Goal: Task Accomplishment & Management: Manage account settings

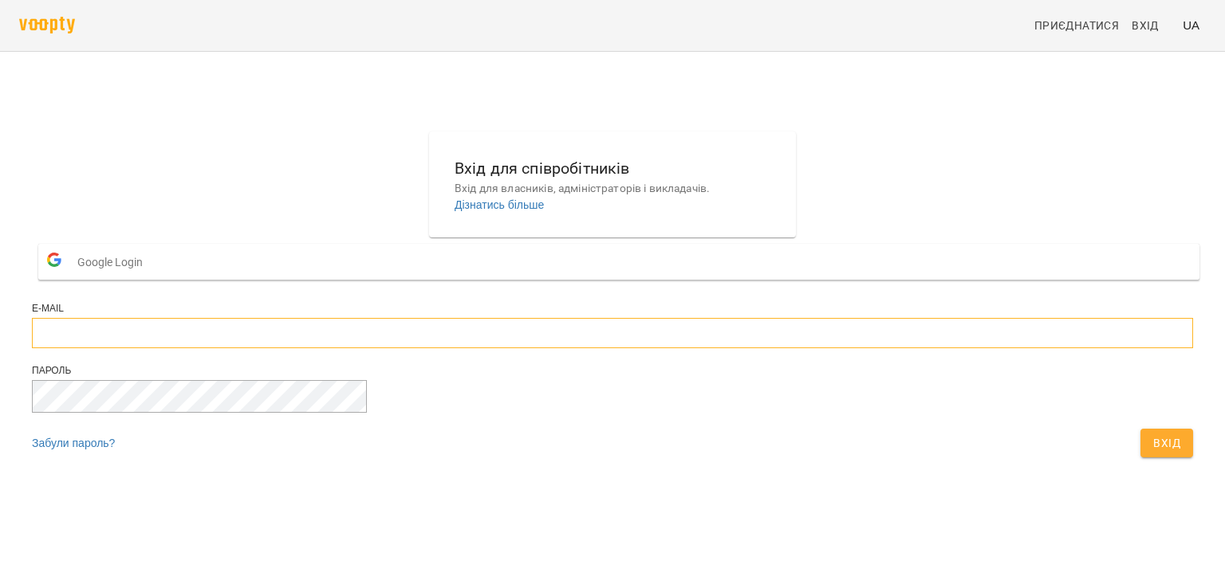
type input "**********"
click at [1153, 453] on span "Вхід" at bounding box center [1166, 443] width 27 height 19
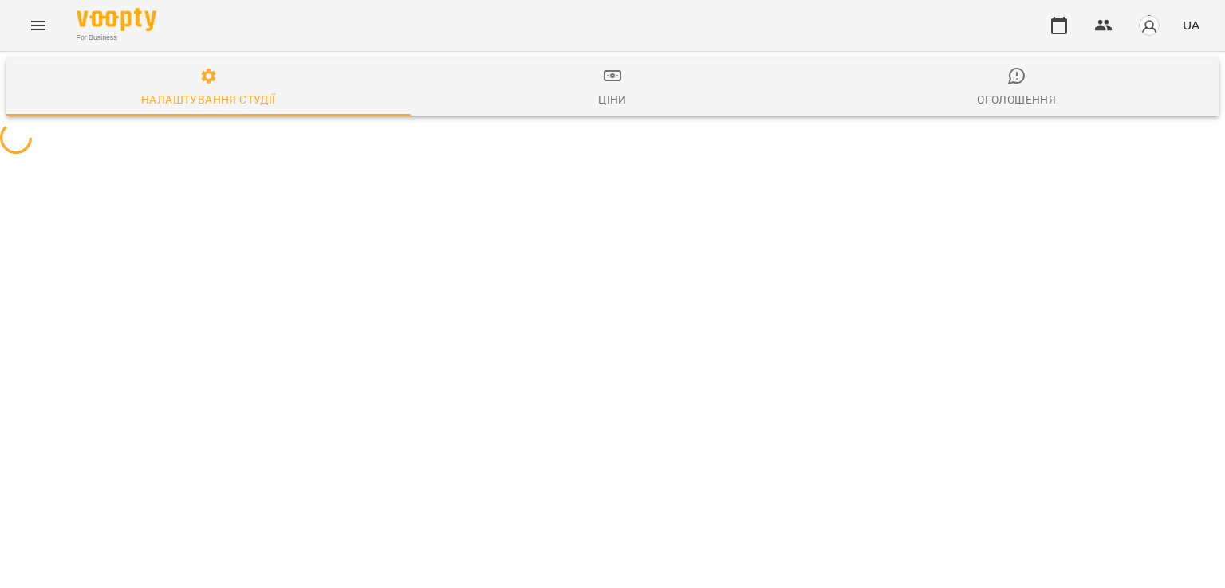
select select "**"
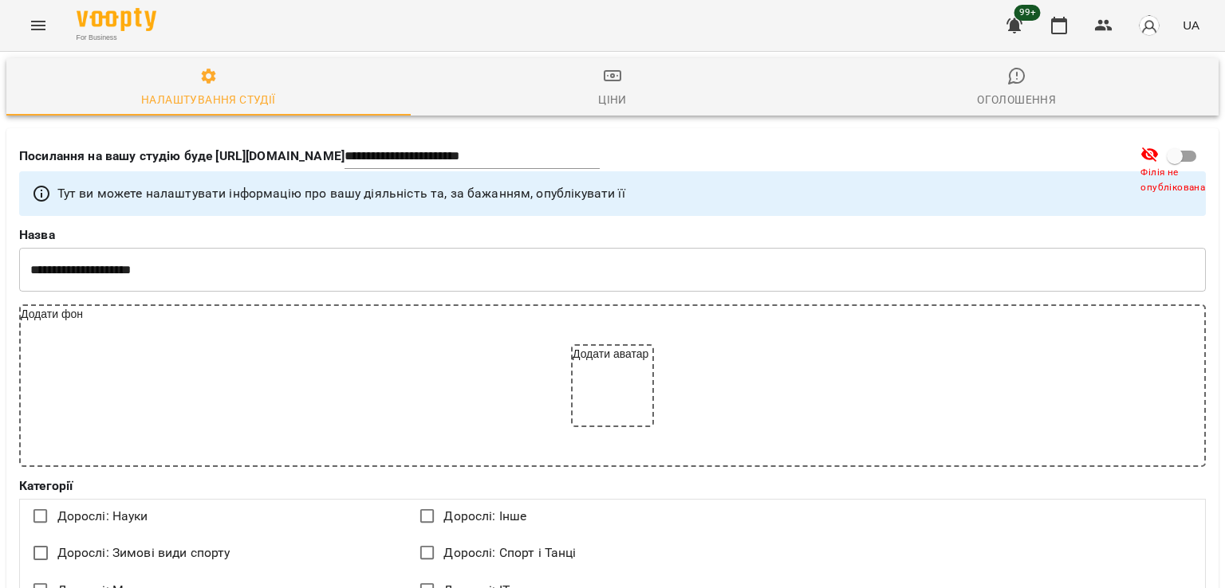
click at [34, 32] on icon "Menu" at bounding box center [38, 25] width 19 height 19
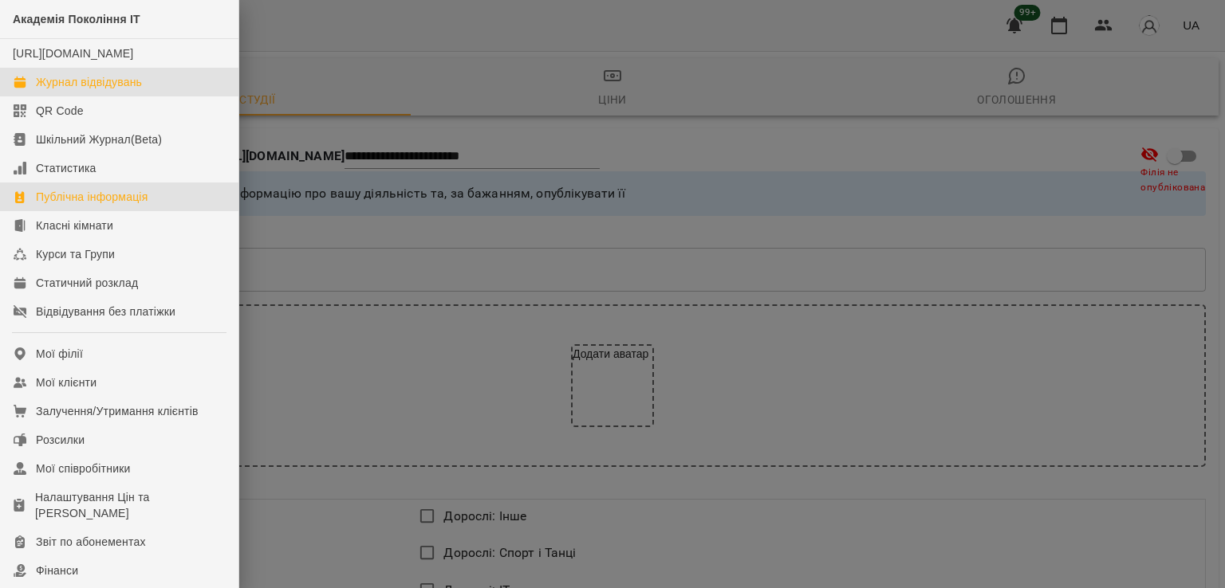
click at [153, 96] on link "Журнал відвідувань" at bounding box center [119, 82] width 238 height 29
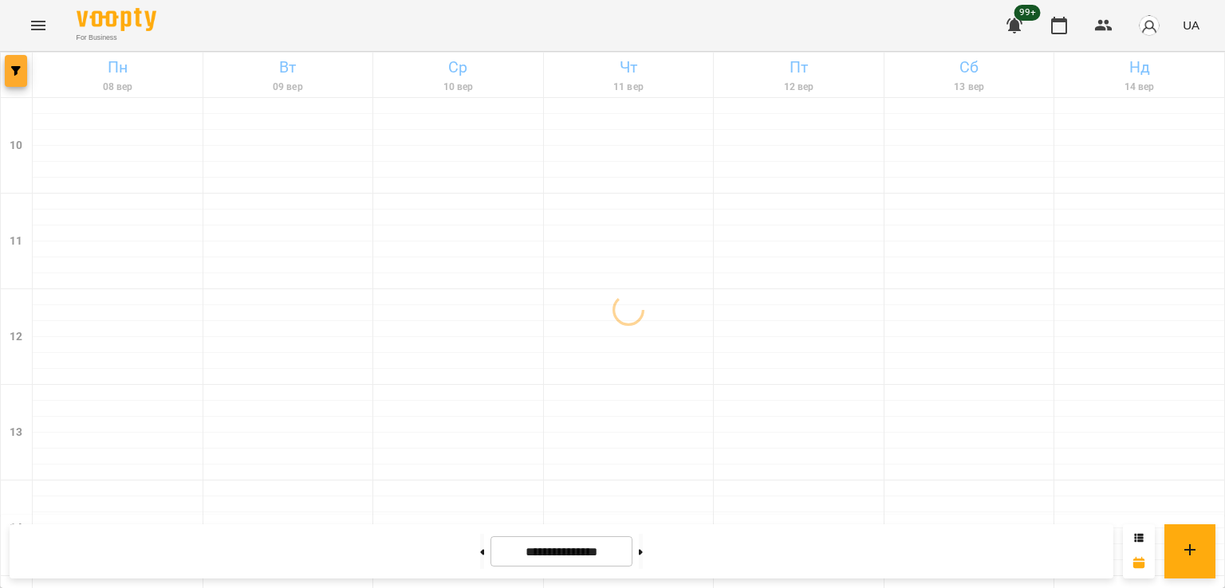
click at [8, 77] on button "button" at bounding box center [16, 71] width 22 height 32
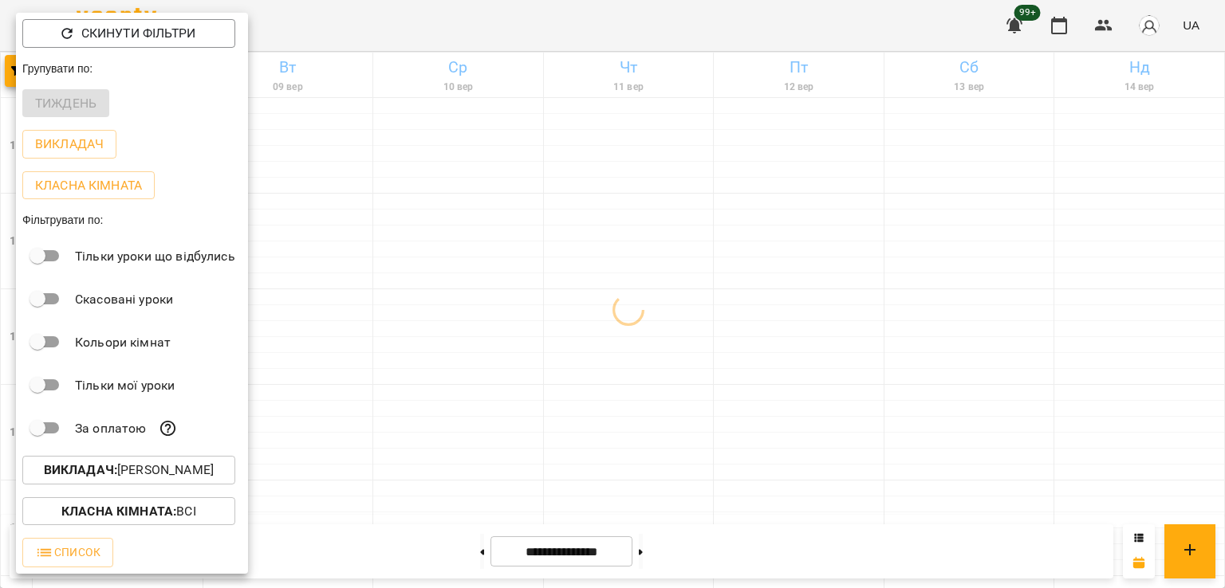
click at [149, 470] on p "Викладач : [PERSON_NAME]" at bounding box center [129, 470] width 170 height 19
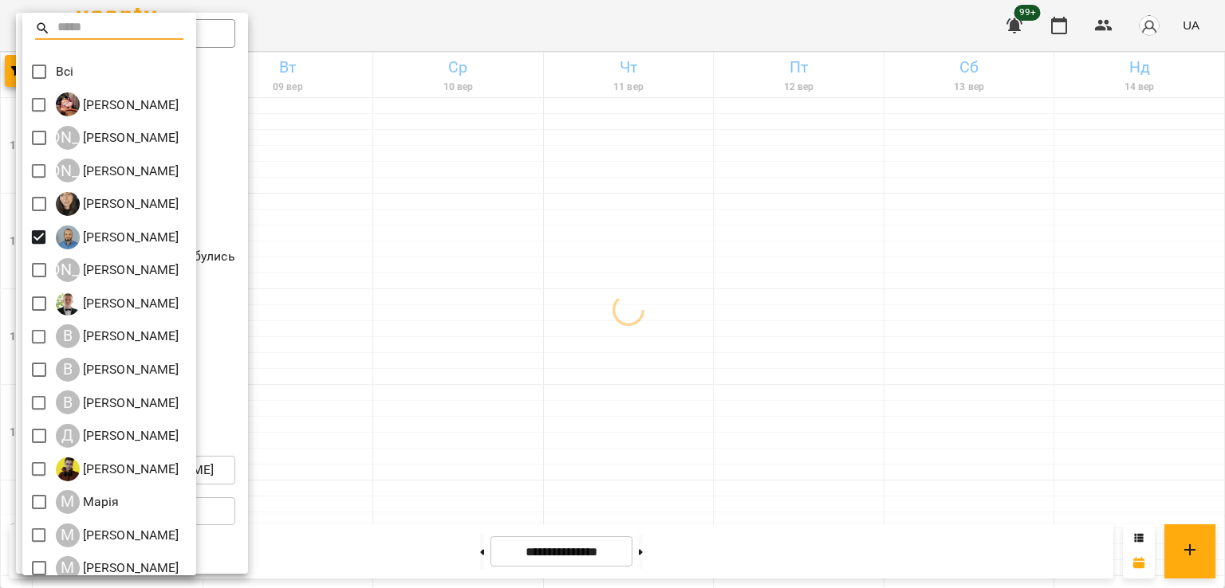
click at [624, 388] on div at bounding box center [612, 294] width 1225 height 588
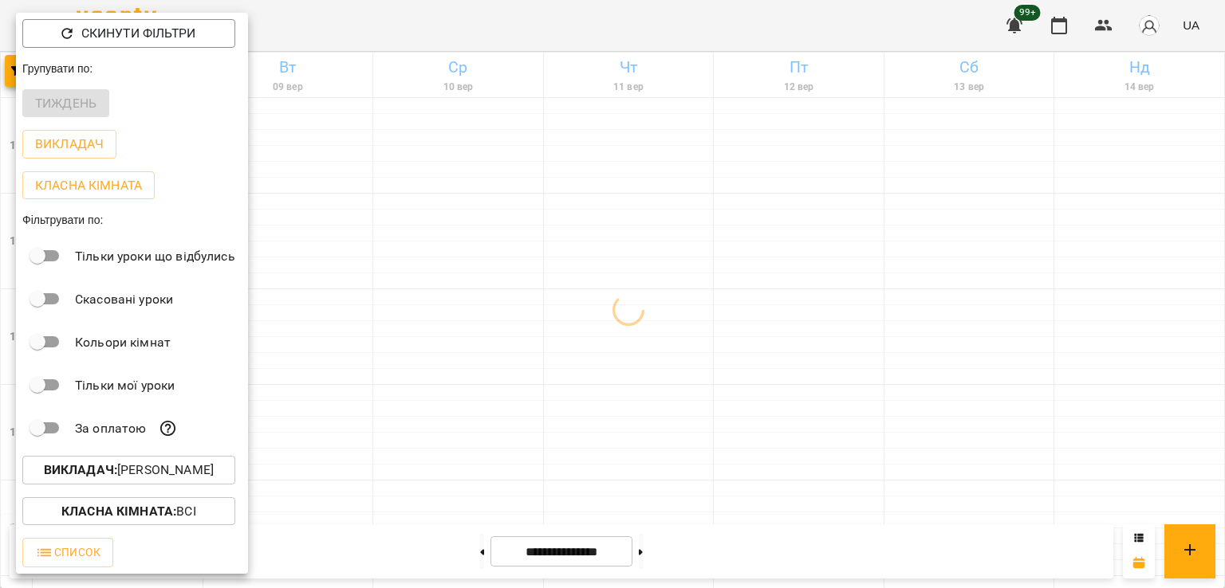
click at [836, 438] on div at bounding box center [612, 294] width 1225 height 588
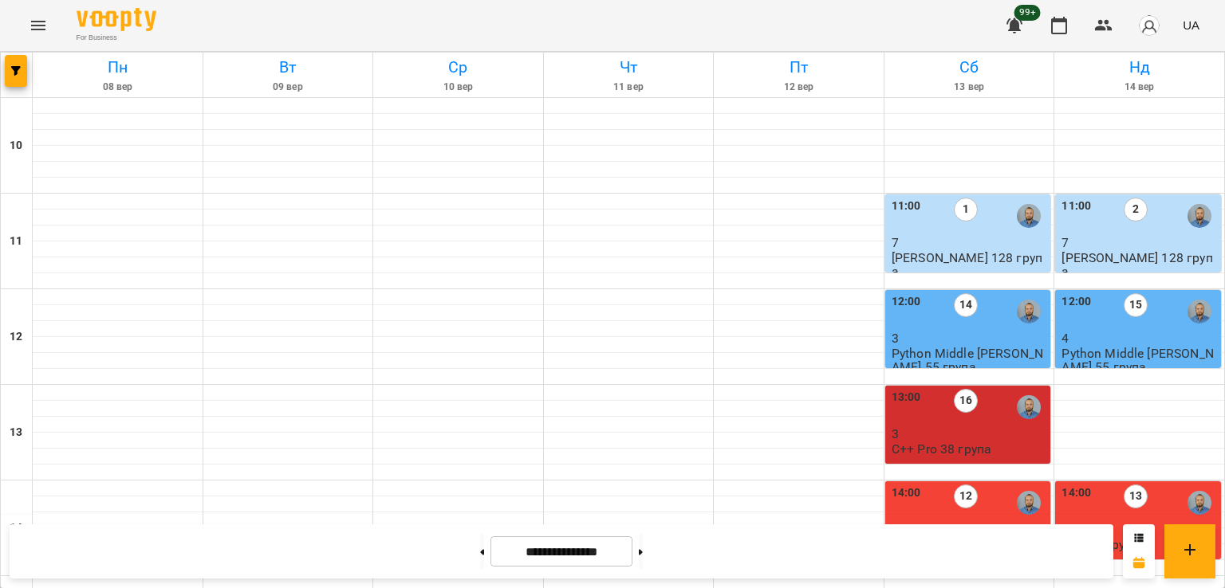
scroll to position [718, 0]
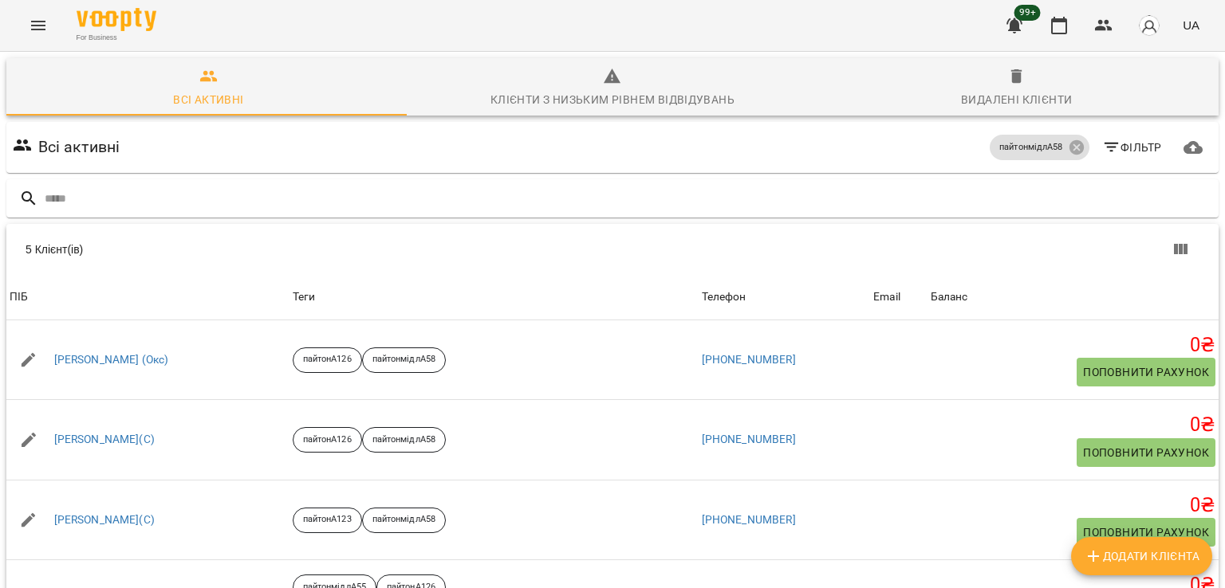
click at [33, 26] on icon "Menu" at bounding box center [38, 25] width 19 height 19
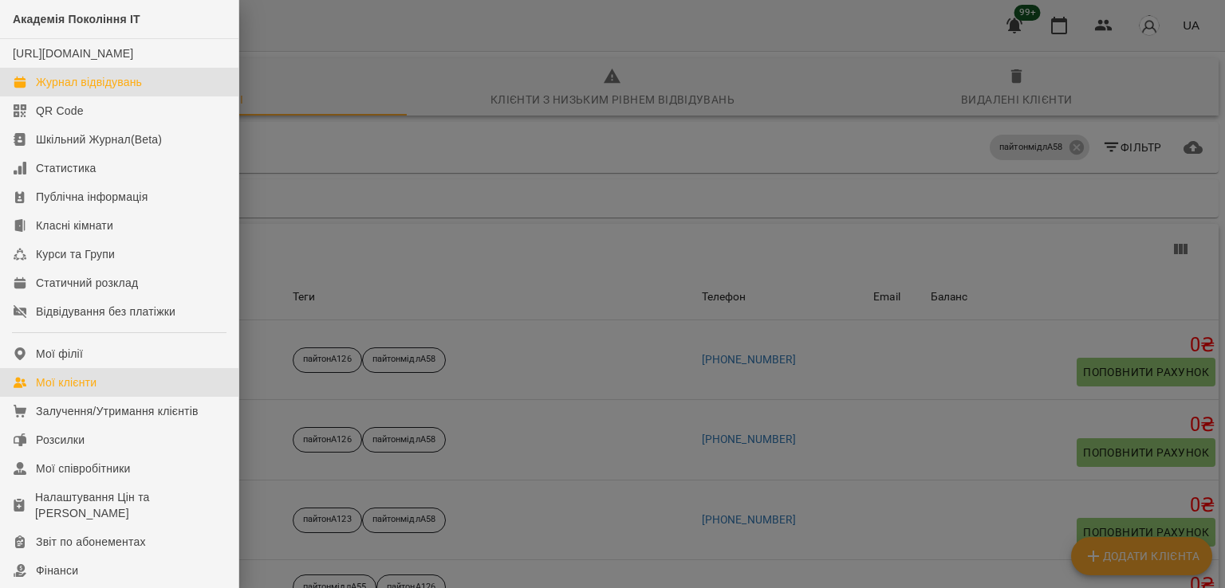
click at [120, 90] on div "Журнал відвідувань" at bounding box center [89, 82] width 106 height 16
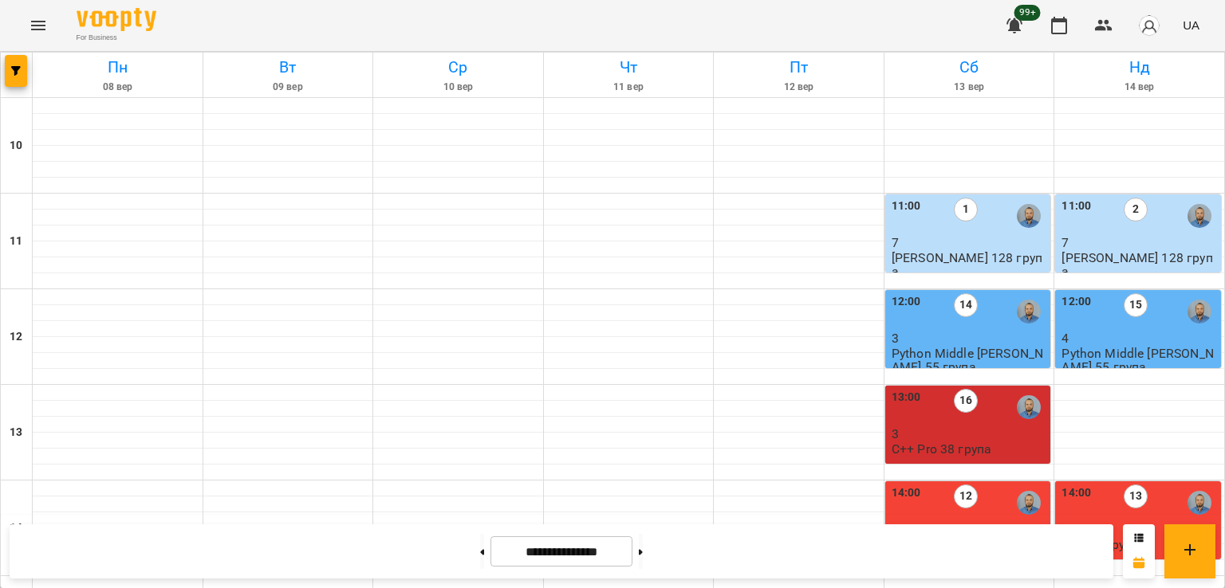
scroll to position [746, 0]
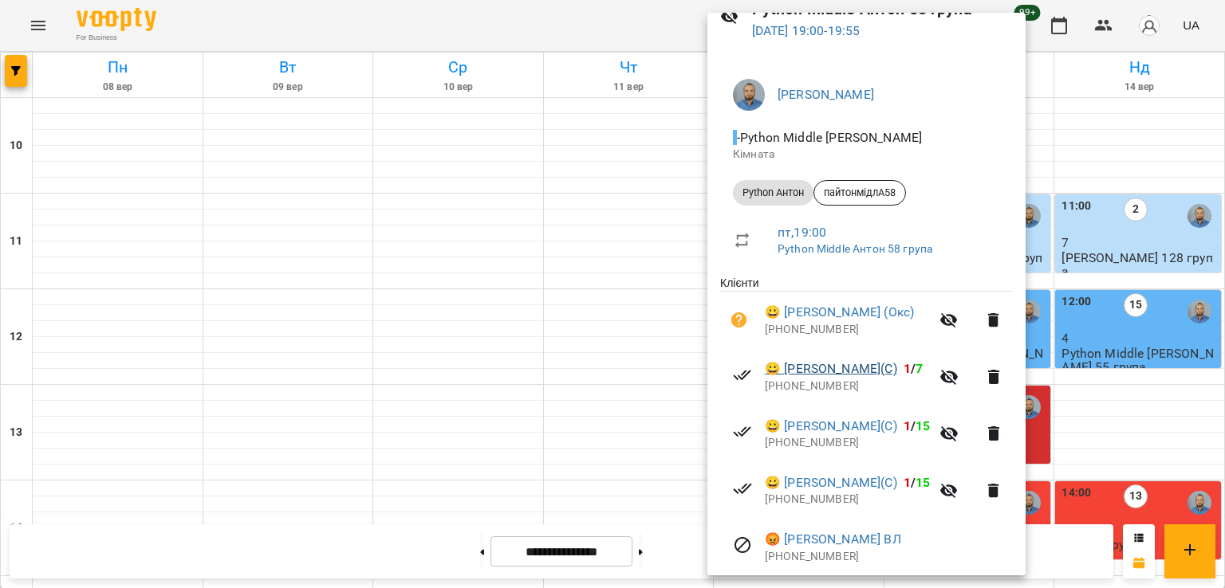
scroll to position [136, 0]
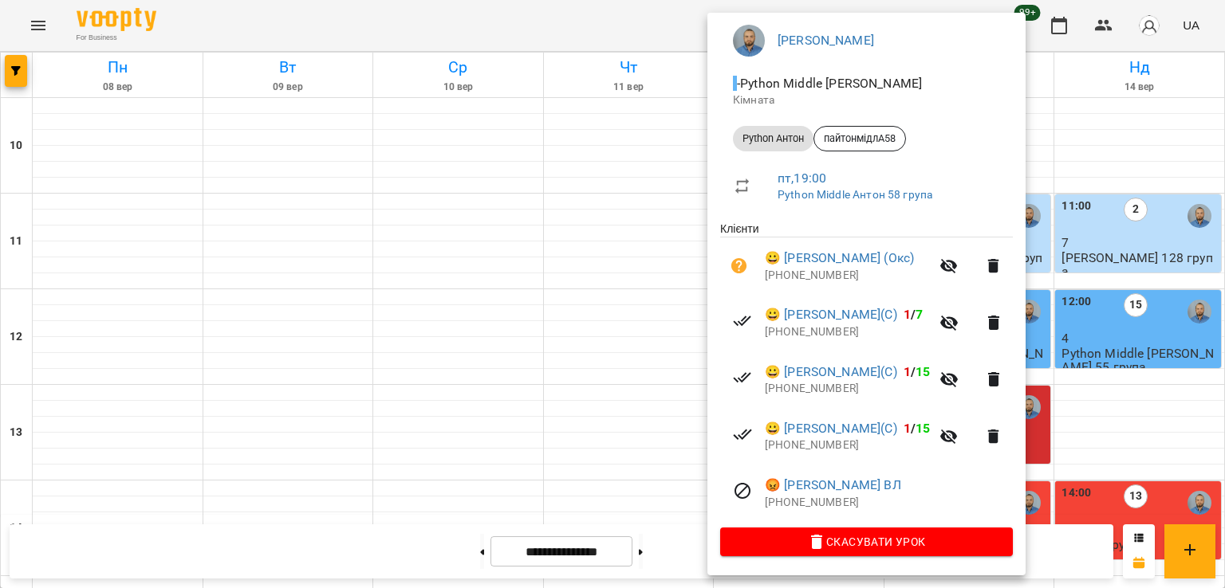
click at [566, 403] on div at bounding box center [612, 294] width 1225 height 588
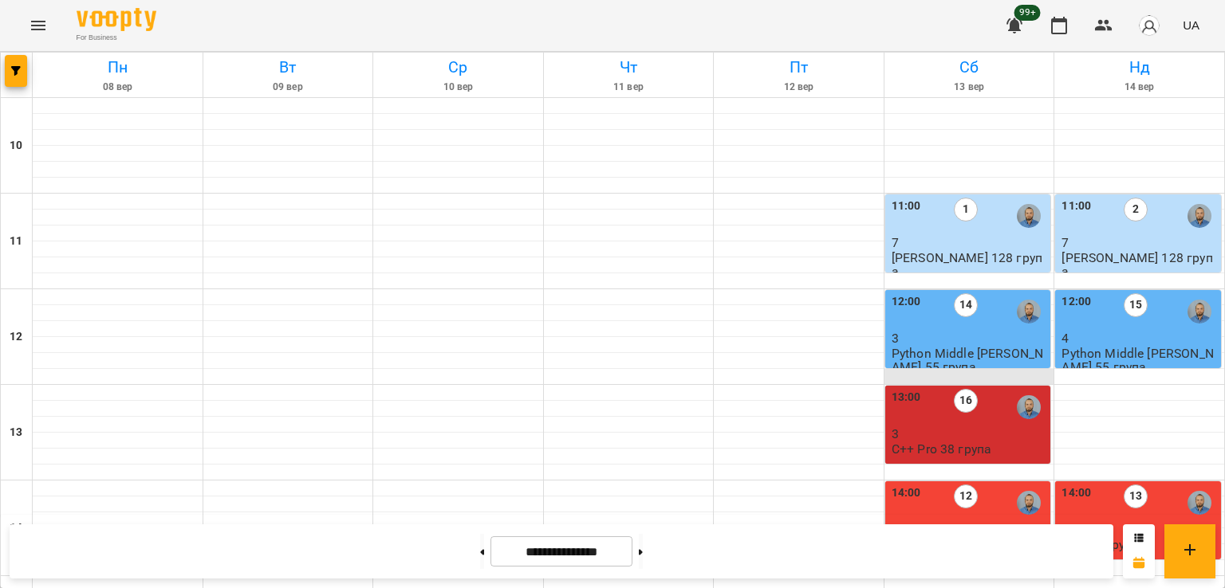
scroll to position [28, 0]
click at [925, 205] on div "11:00 1" at bounding box center [969, 216] width 156 height 37
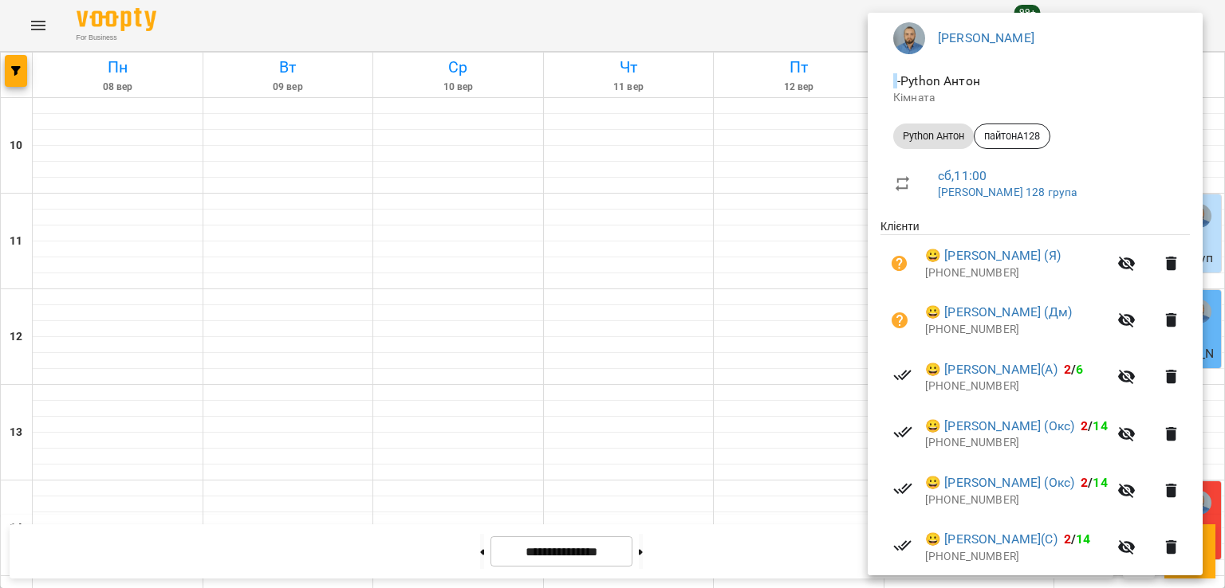
scroll to position [325, 0]
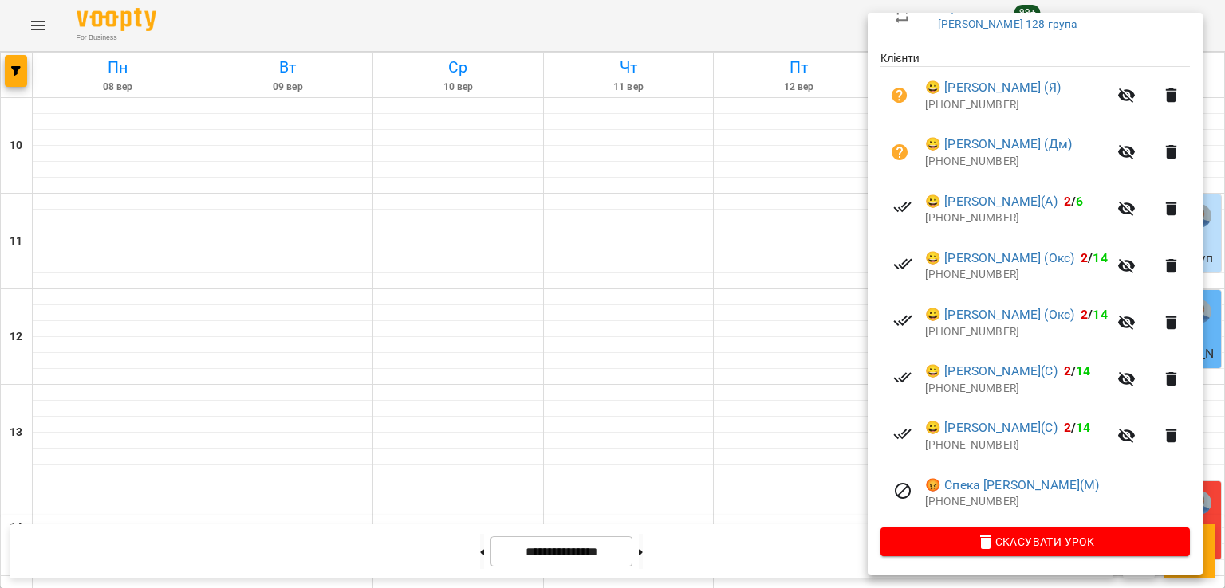
click at [749, 336] on div at bounding box center [612, 294] width 1225 height 588
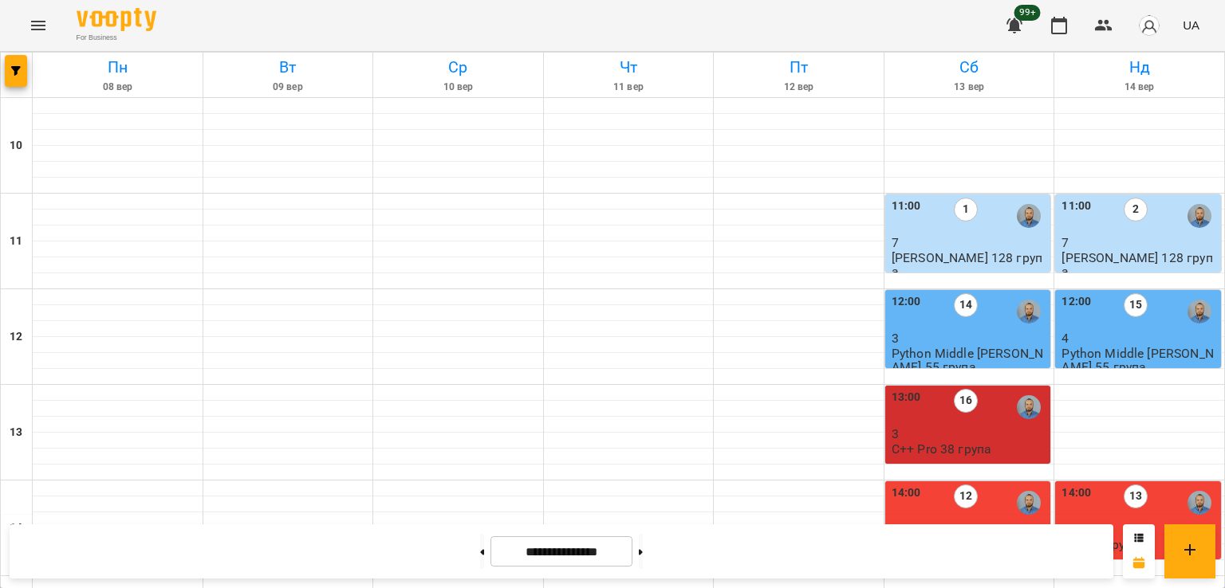
scroll to position [746, 0]
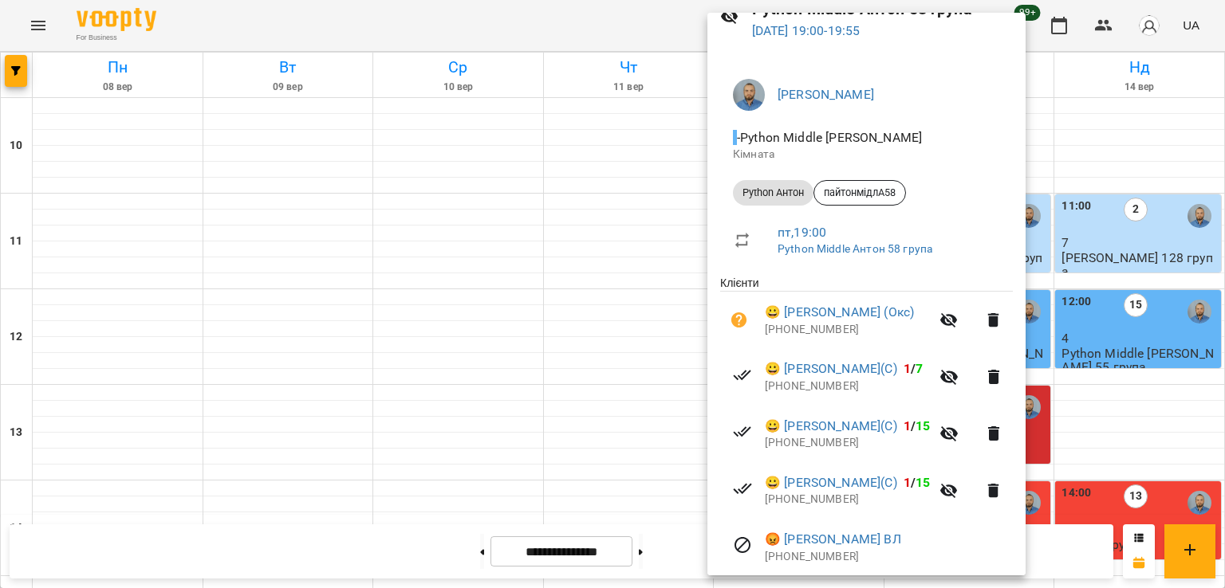
scroll to position [136, 0]
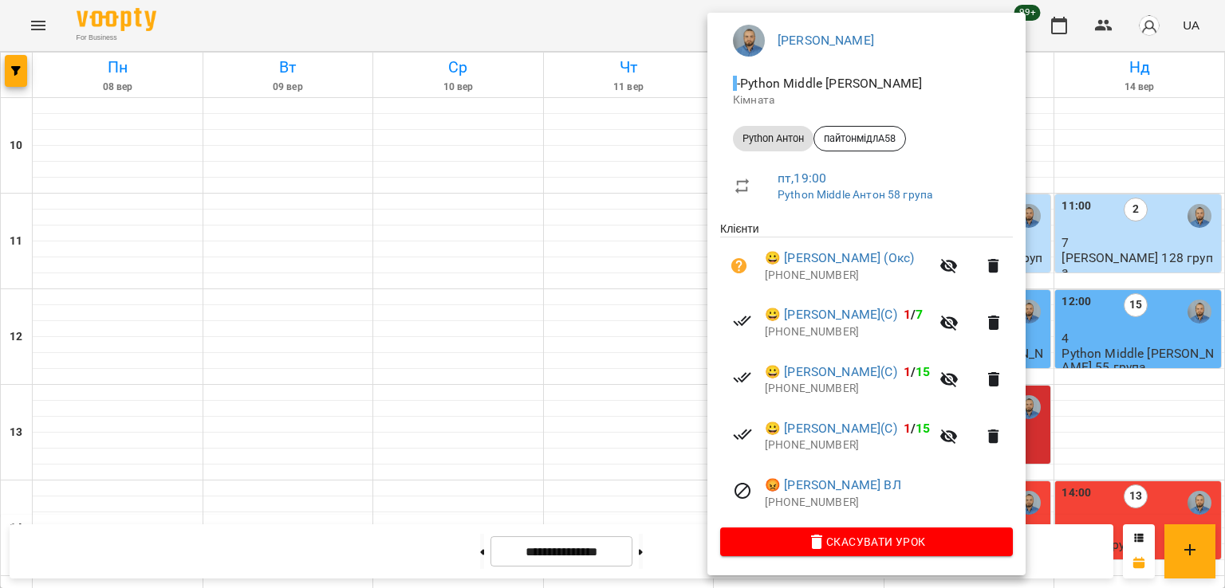
click at [619, 258] on div at bounding box center [612, 294] width 1225 height 588
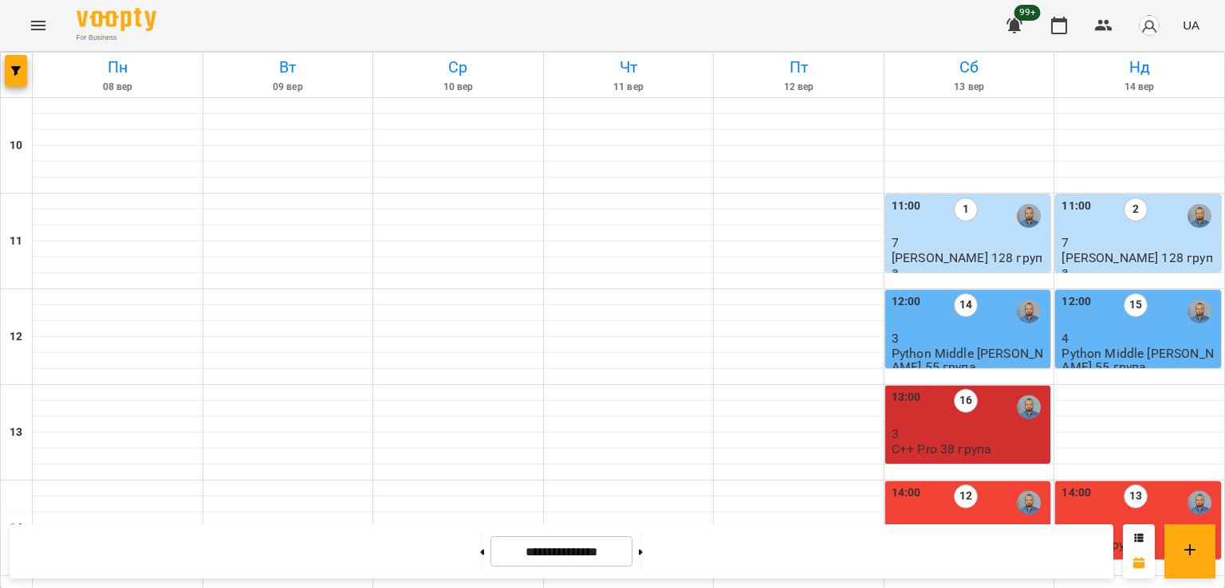
scroll to position [28, 0]
click at [907, 251] on p "[PERSON_NAME] 128 група" at bounding box center [969, 265] width 156 height 28
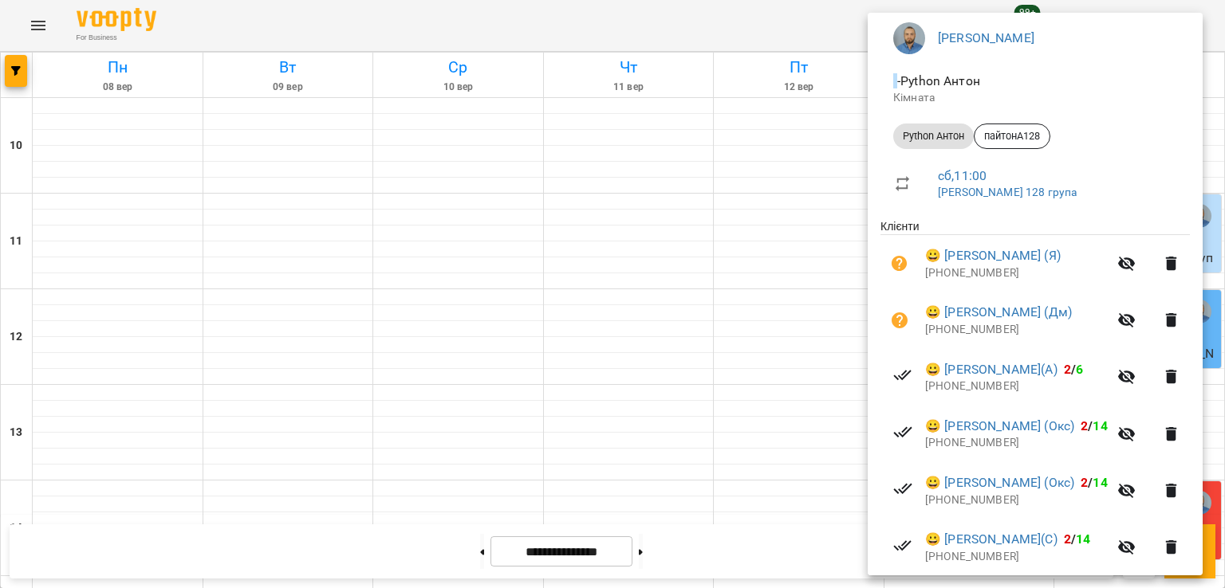
scroll to position [325, 0]
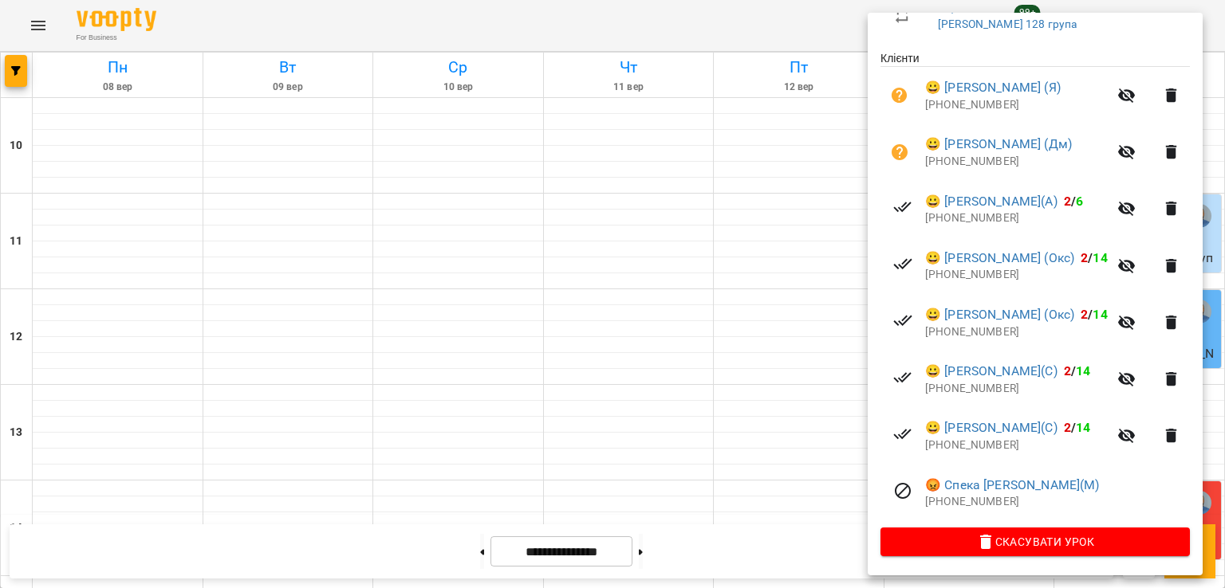
click at [765, 320] on div at bounding box center [612, 294] width 1225 height 588
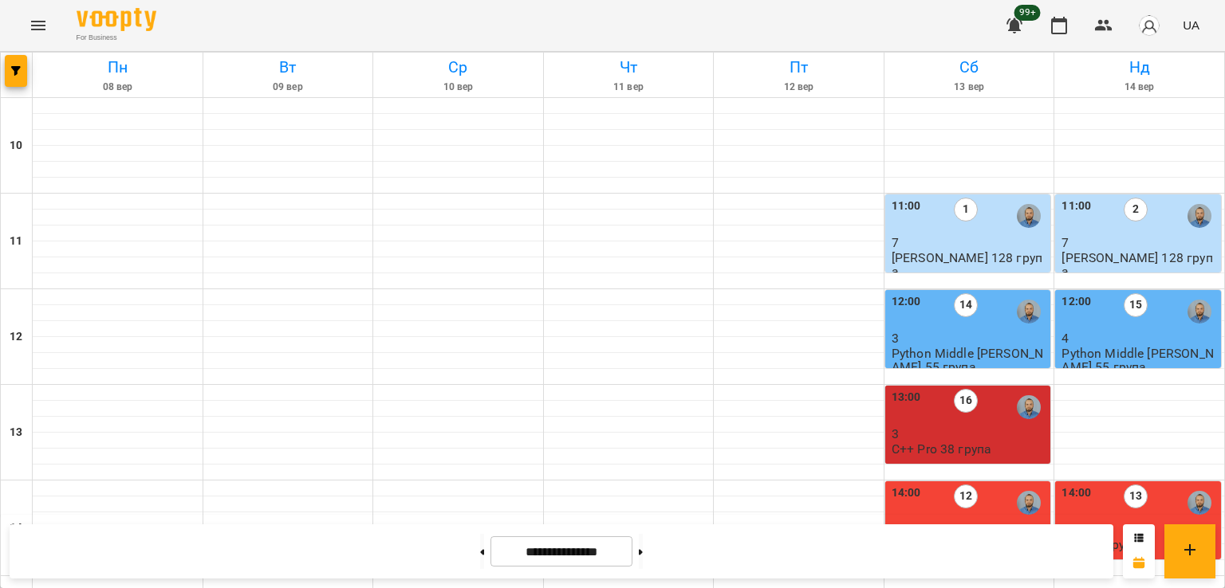
click at [1123, 198] on label "2" at bounding box center [1135, 210] width 24 height 24
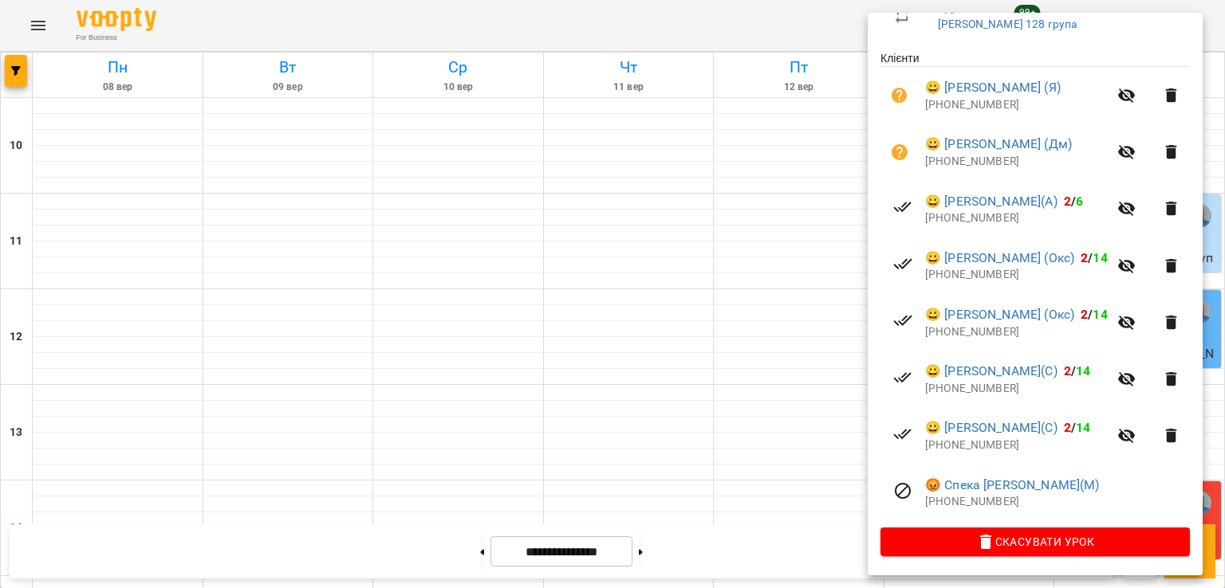
click at [727, 265] on div at bounding box center [612, 294] width 1225 height 588
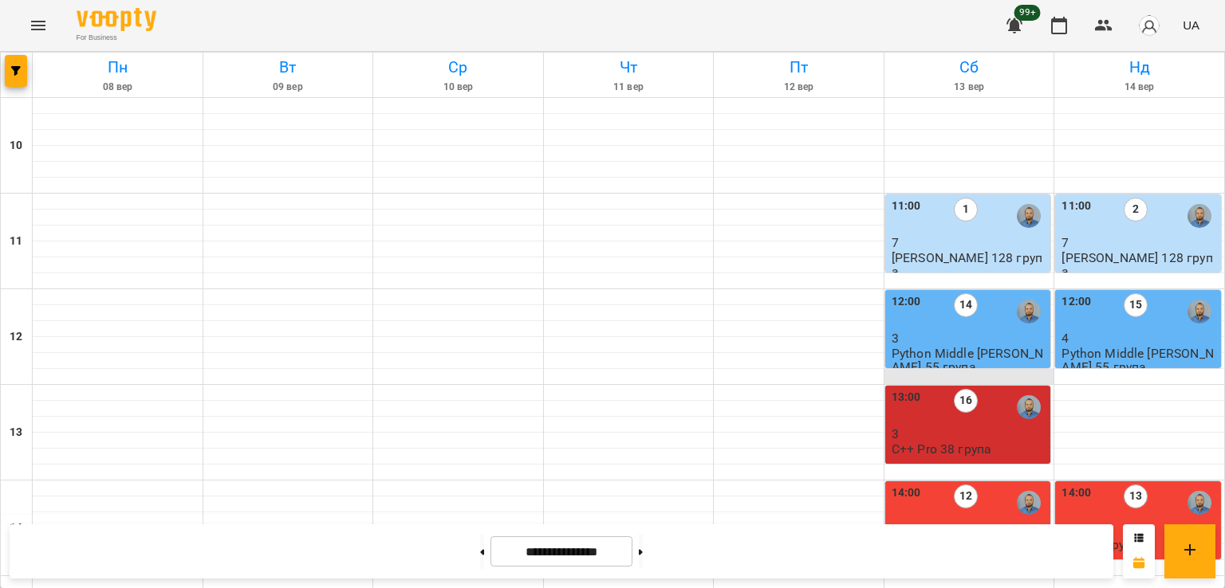
scroll to position [108, 0]
click at [926, 427] on p "3" at bounding box center [969, 434] width 156 height 14
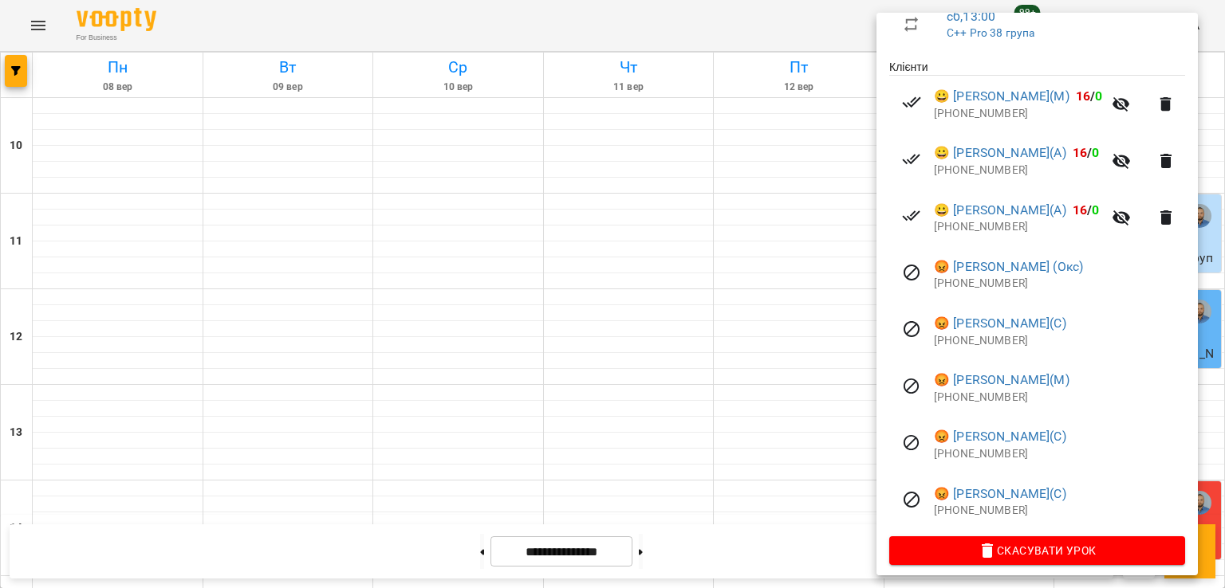
scroll to position [306, 0]
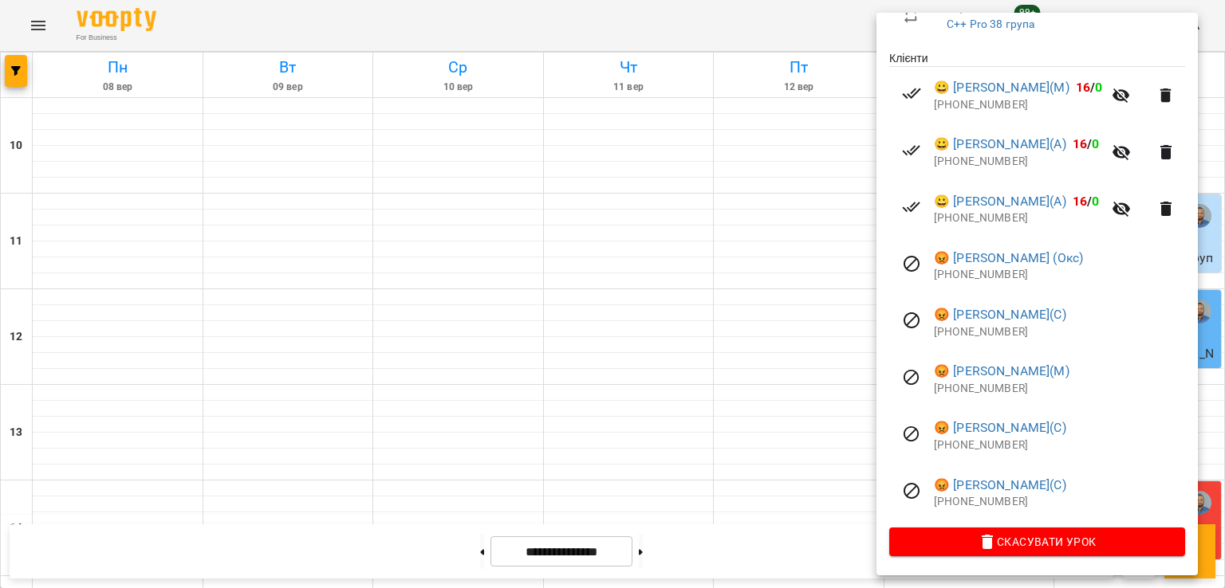
click at [539, 376] on div at bounding box center [612, 294] width 1225 height 588
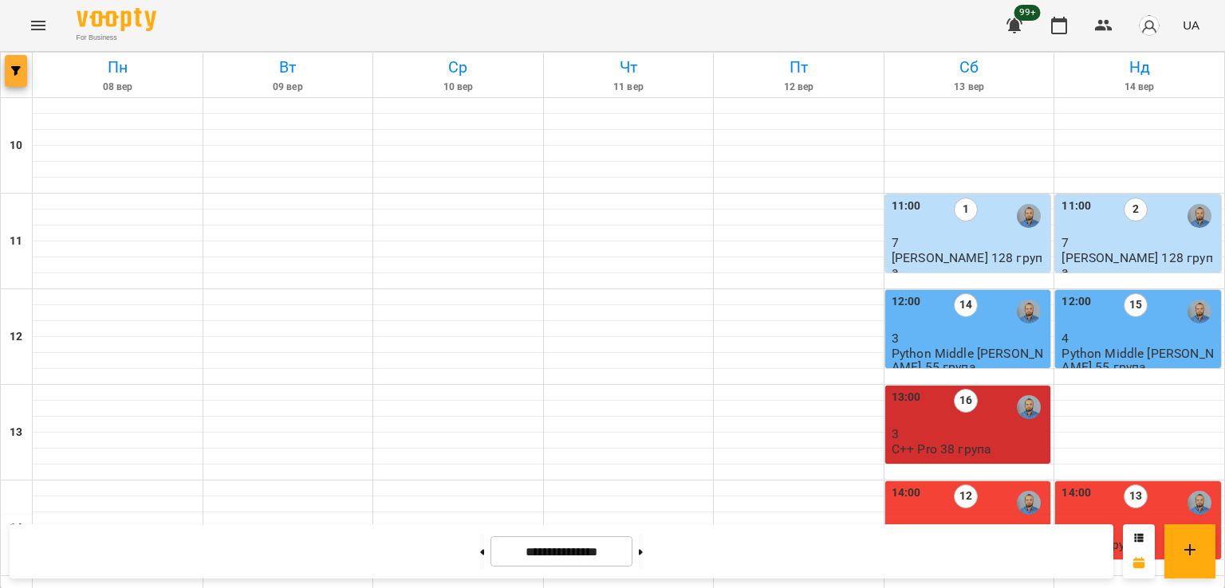
click at [10, 70] on span "button" at bounding box center [16, 71] width 22 height 10
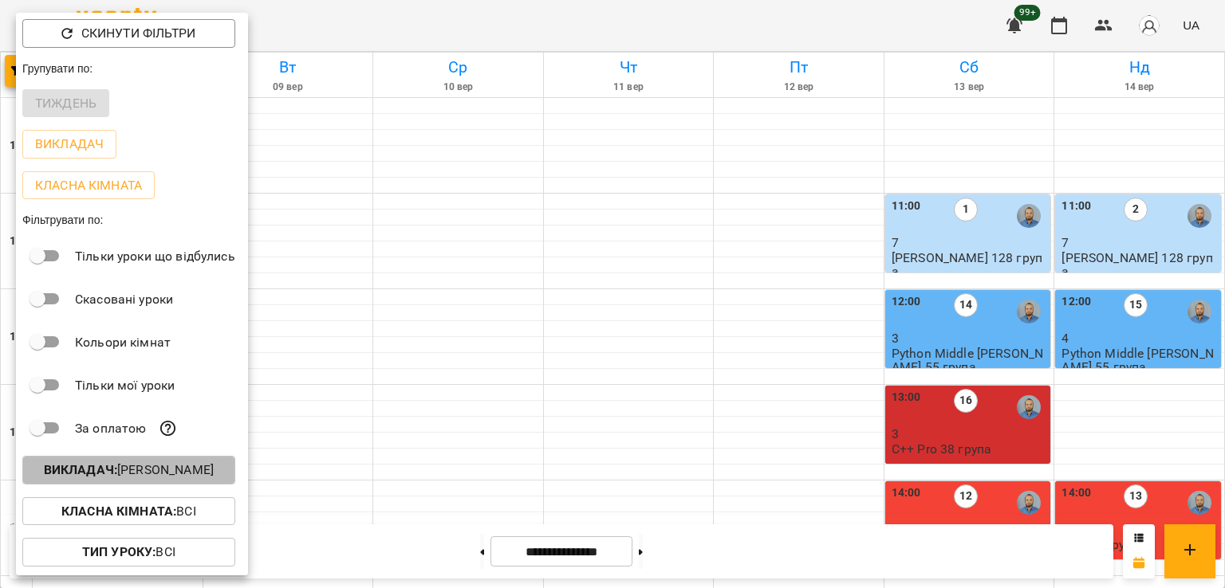
click at [172, 473] on p "Викладач : [PERSON_NAME]" at bounding box center [129, 470] width 170 height 19
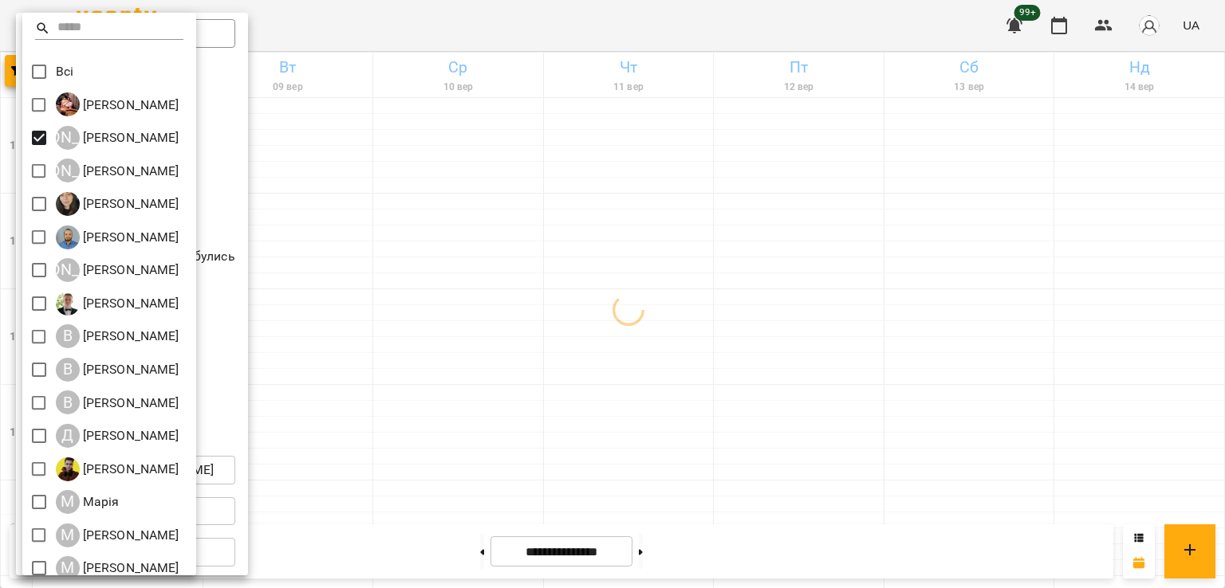
click at [695, 333] on div at bounding box center [612, 294] width 1225 height 588
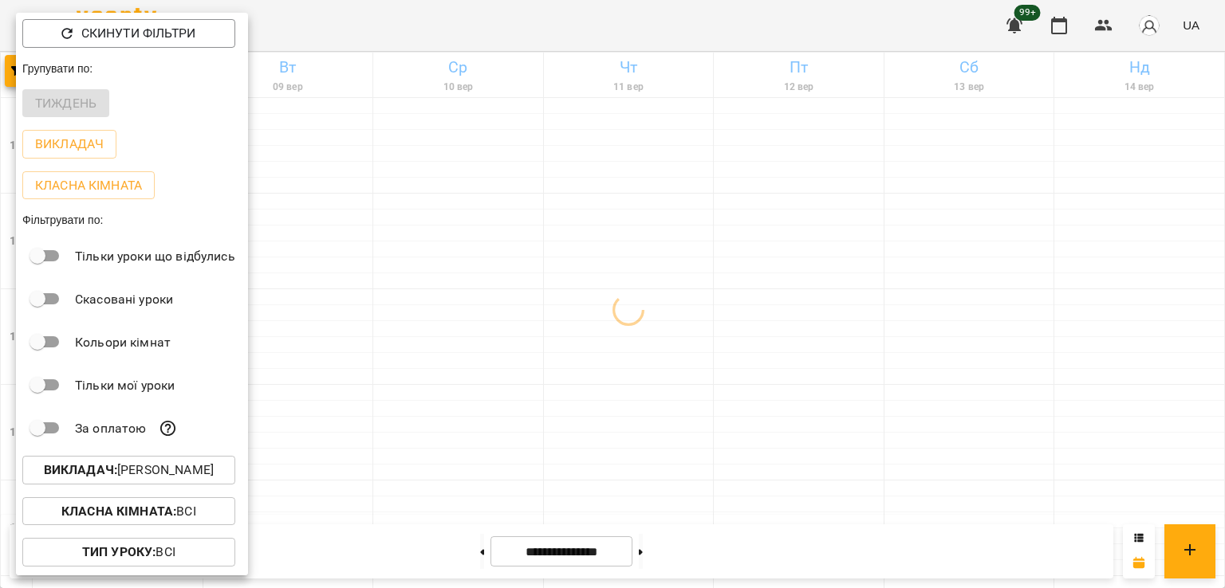
click at [770, 447] on div at bounding box center [612, 294] width 1225 height 588
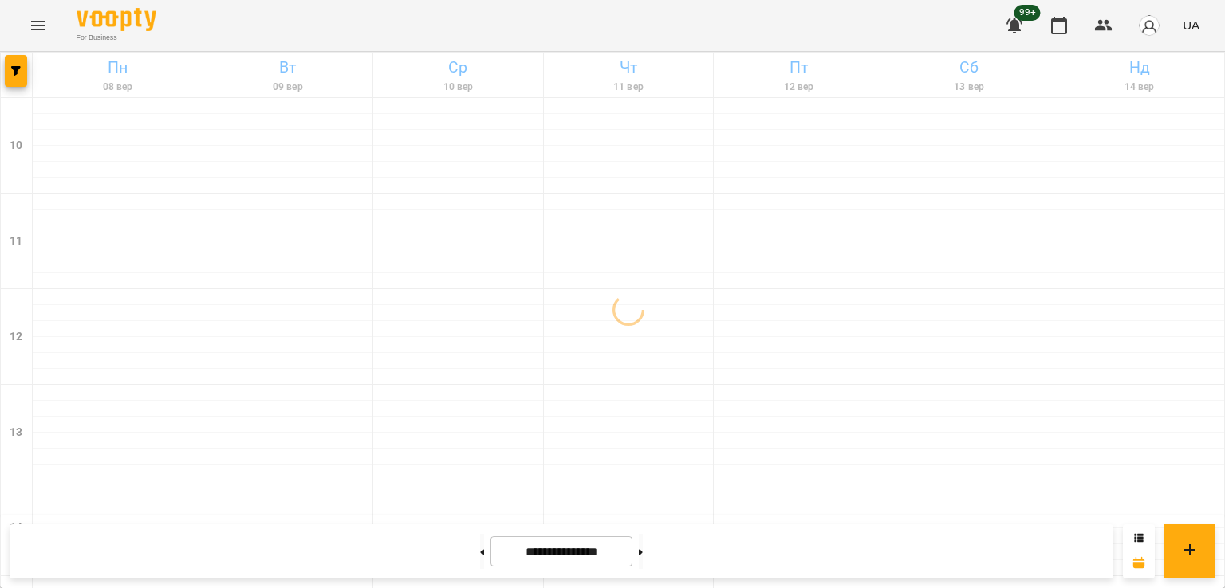
scroll to position [666, 0]
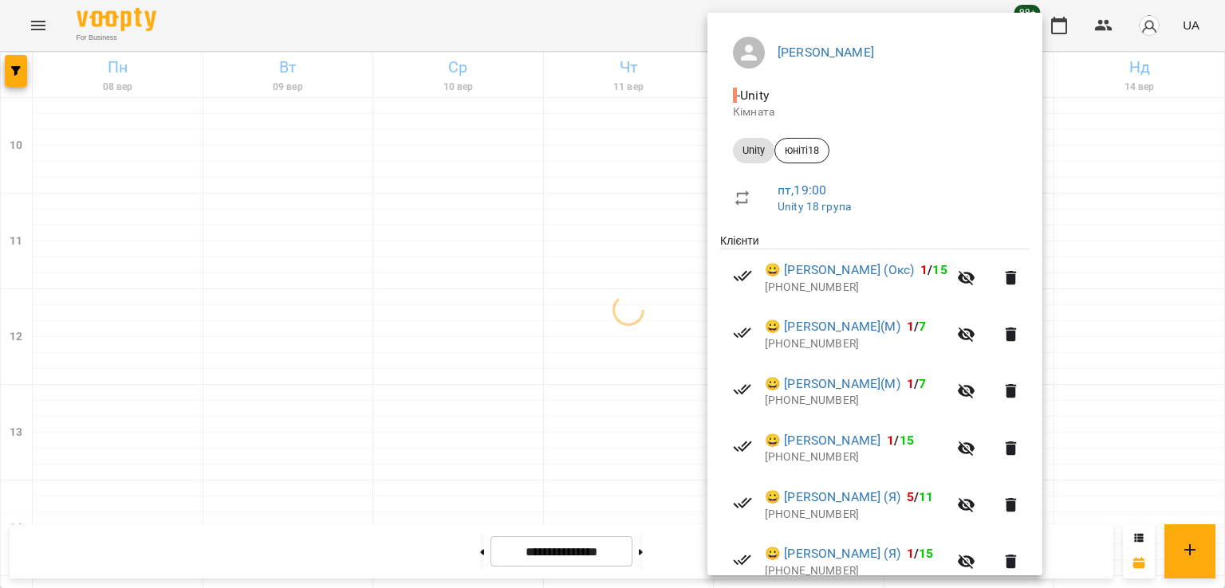
scroll to position [306, 0]
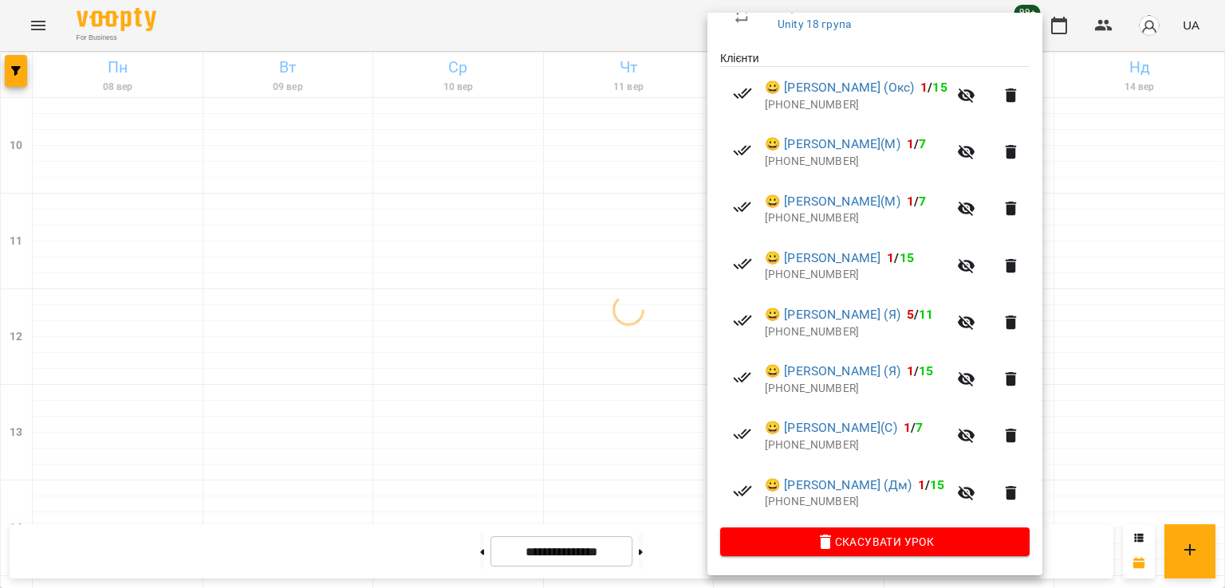
click at [596, 202] on div at bounding box center [612, 294] width 1225 height 588
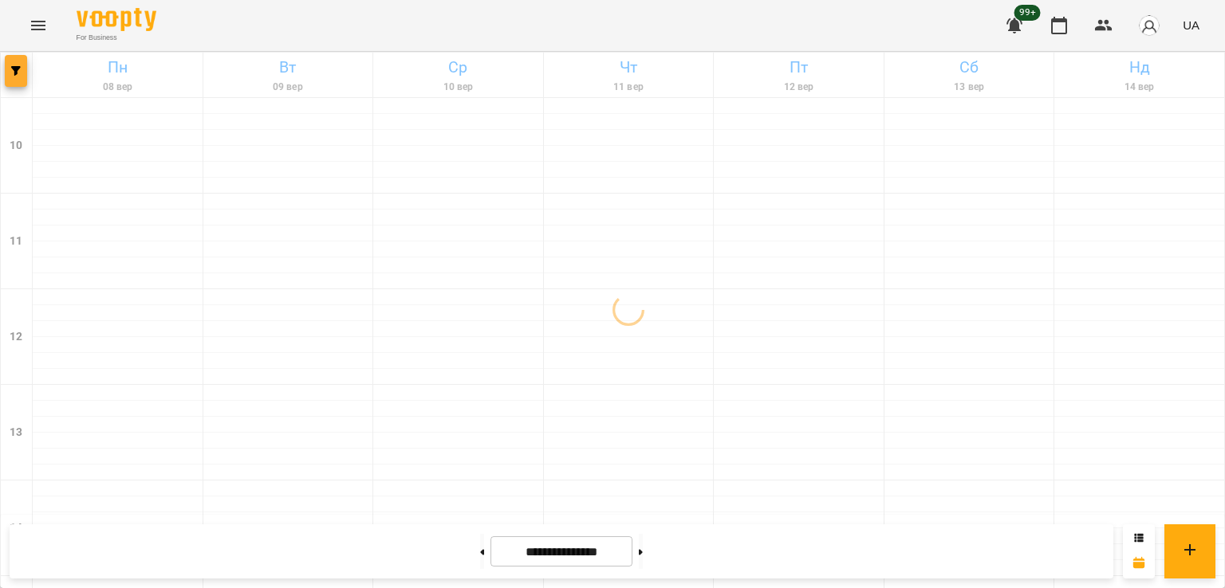
click at [11, 69] on icon "button" at bounding box center [16, 71] width 10 height 10
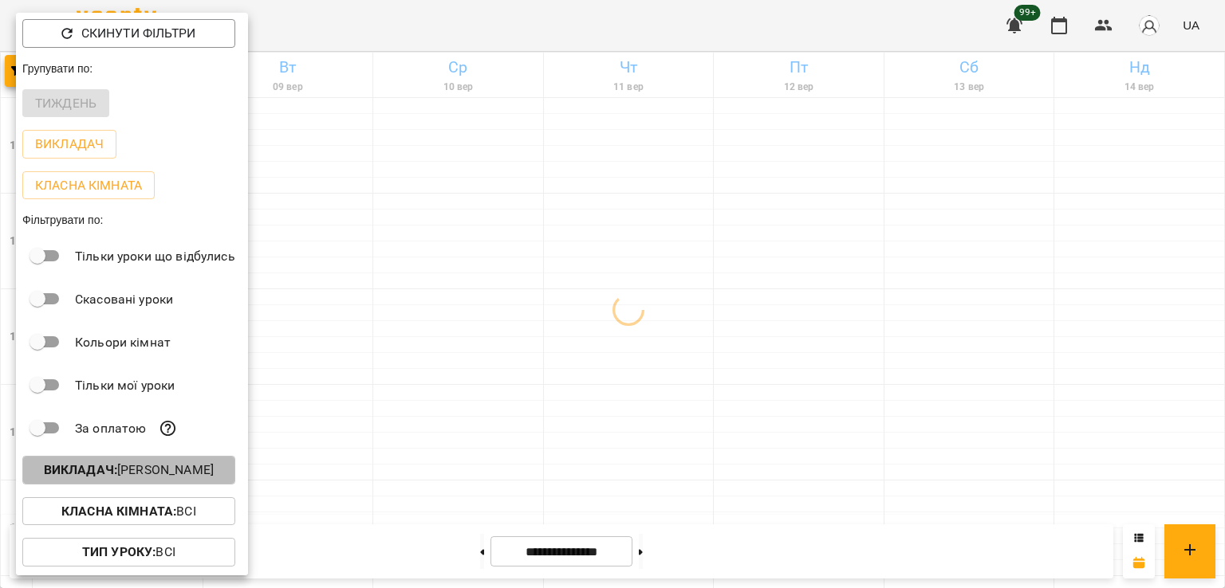
click at [186, 480] on p "Викладач : [PERSON_NAME]" at bounding box center [129, 470] width 170 height 19
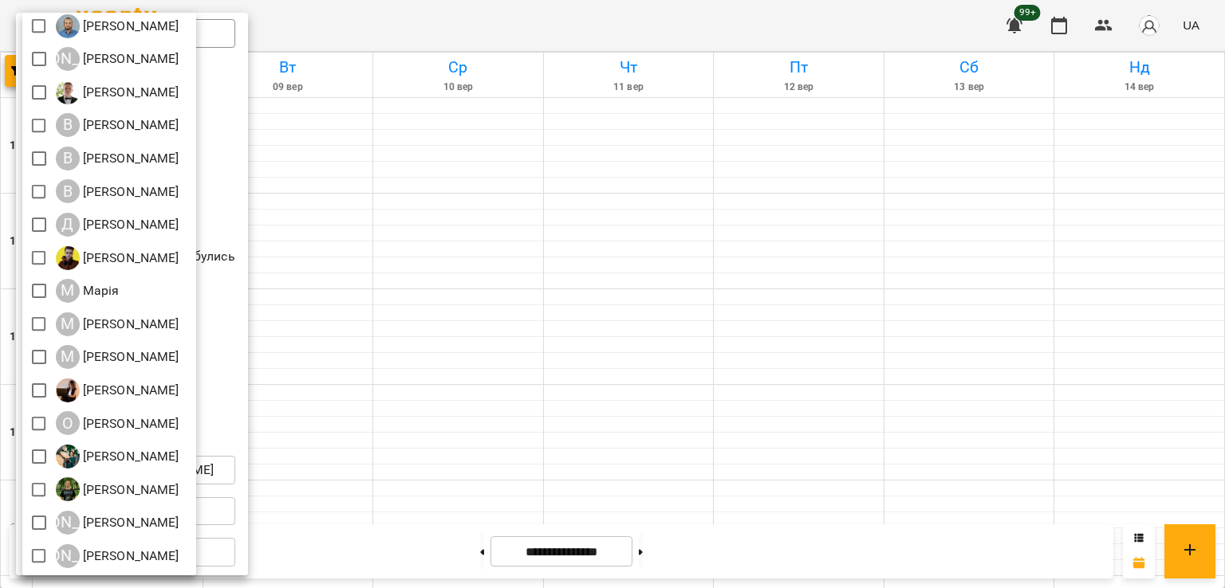
scroll to position [0, 0]
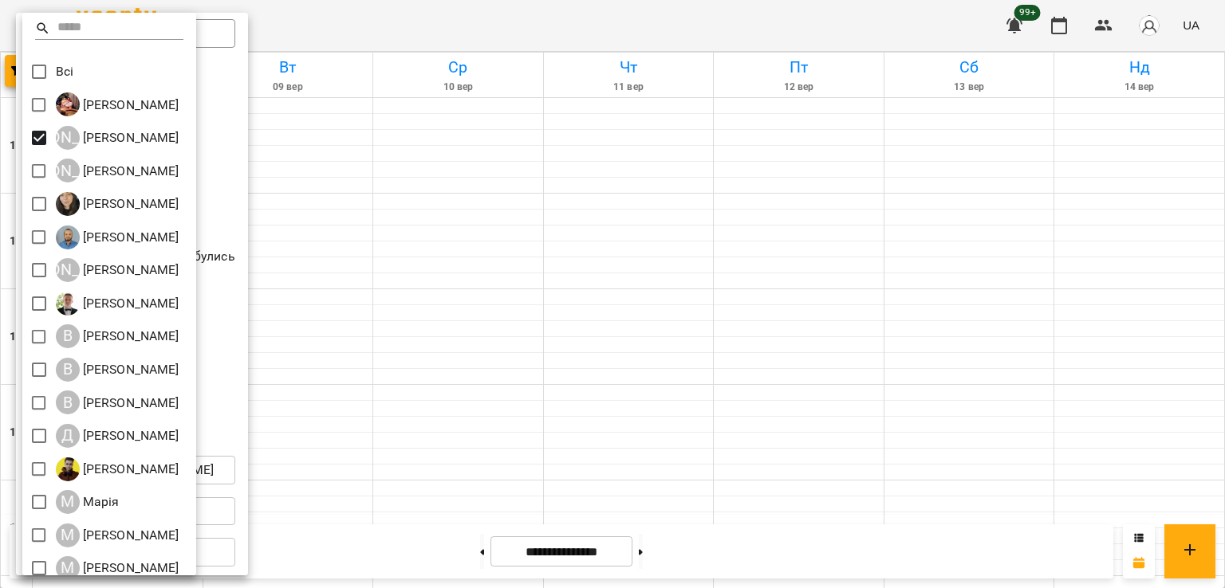
click at [746, 262] on div at bounding box center [612, 294] width 1225 height 588
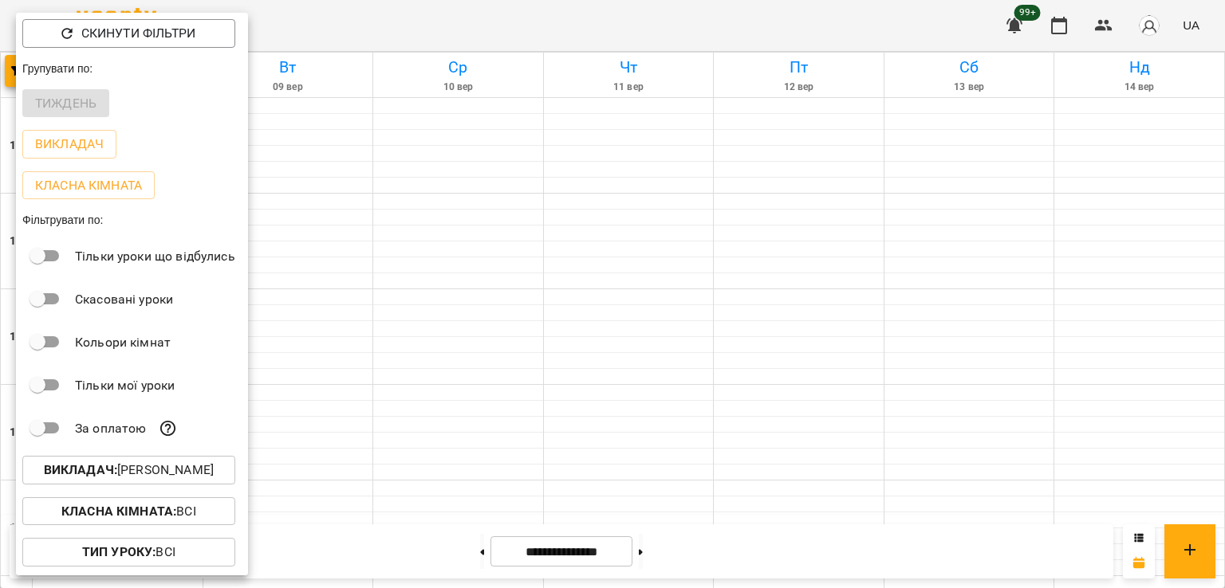
click at [794, 342] on div "Всі [PERSON_NAME] А [PERSON_NAME] А [PERSON_NAME] [PERSON_NAME] [PERSON_NAME] А…" at bounding box center [612, 294] width 1225 height 588
click at [810, 336] on div at bounding box center [612, 294] width 1225 height 588
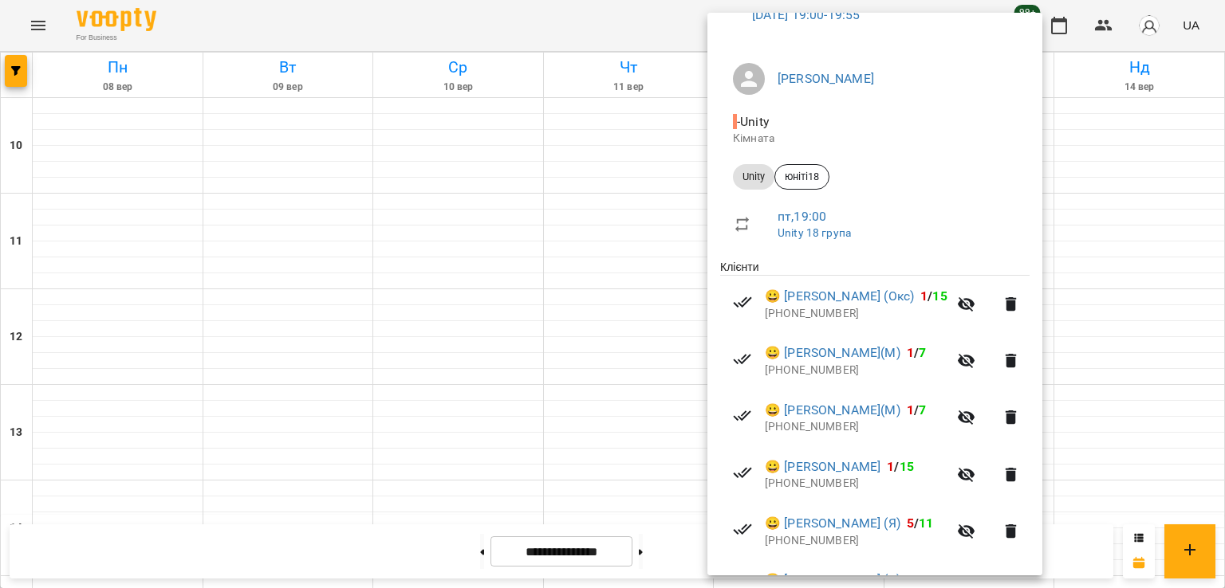
scroll to position [306, 0]
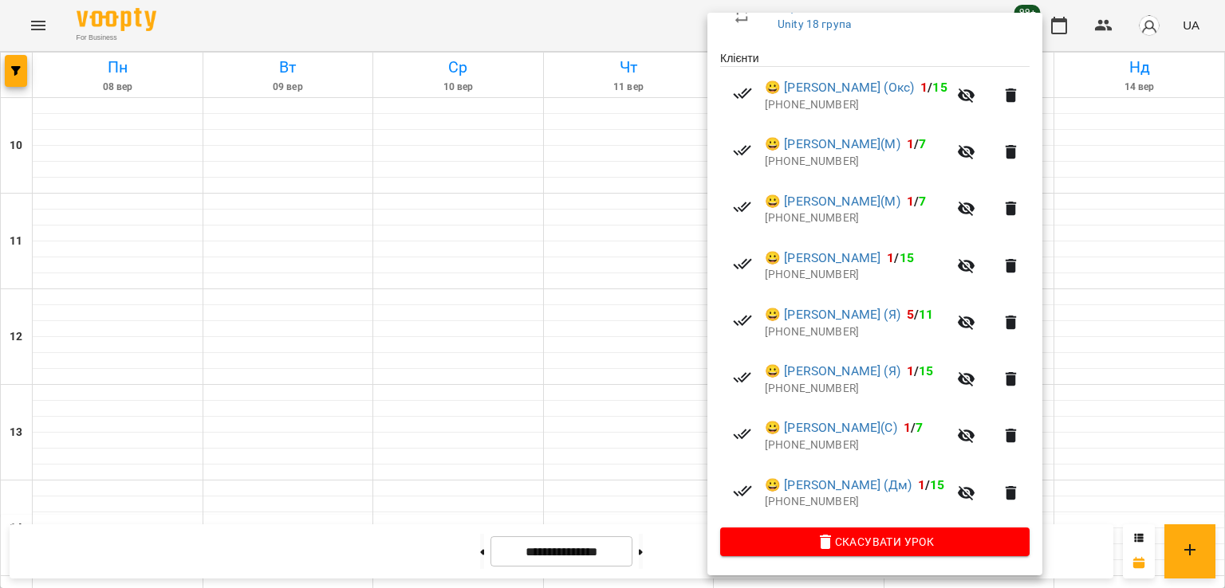
click at [557, 248] on div at bounding box center [612, 294] width 1225 height 588
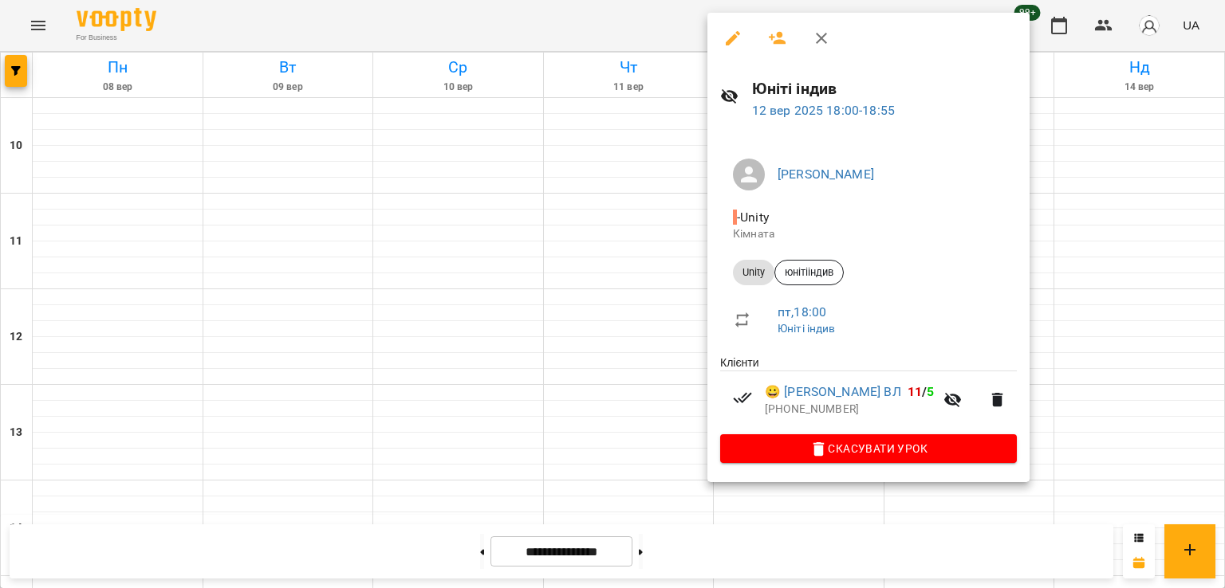
click at [600, 219] on div at bounding box center [612, 294] width 1225 height 588
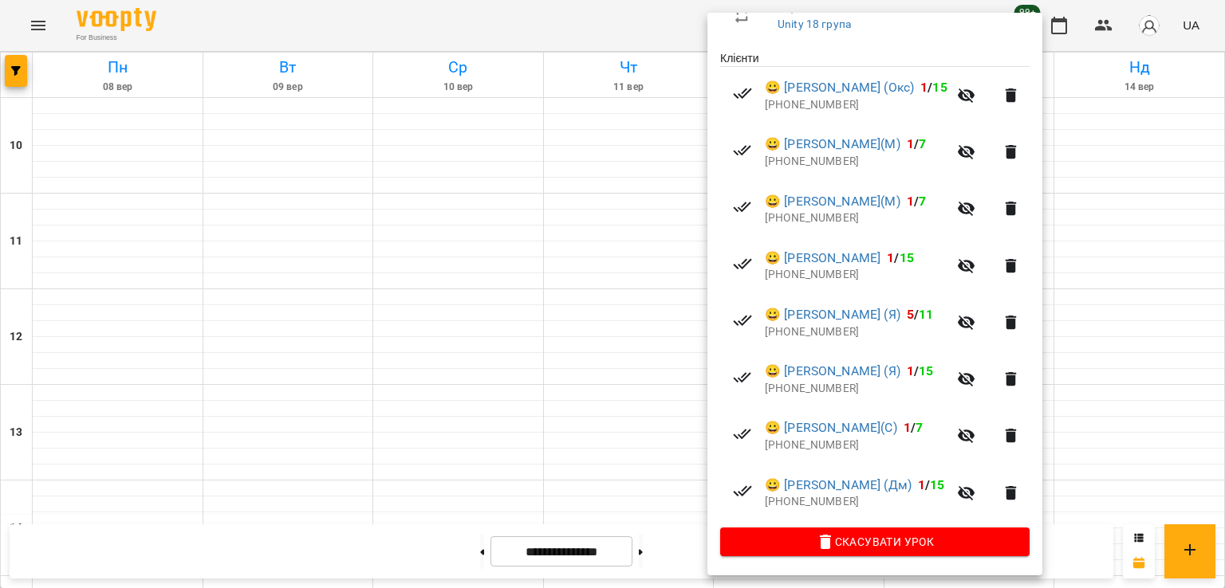
drag, startPoint x: 580, startPoint y: 238, endPoint x: 593, endPoint y: 231, distance: 14.3
click at [583, 235] on div at bounding box center [612, 294] width 1225 height 588
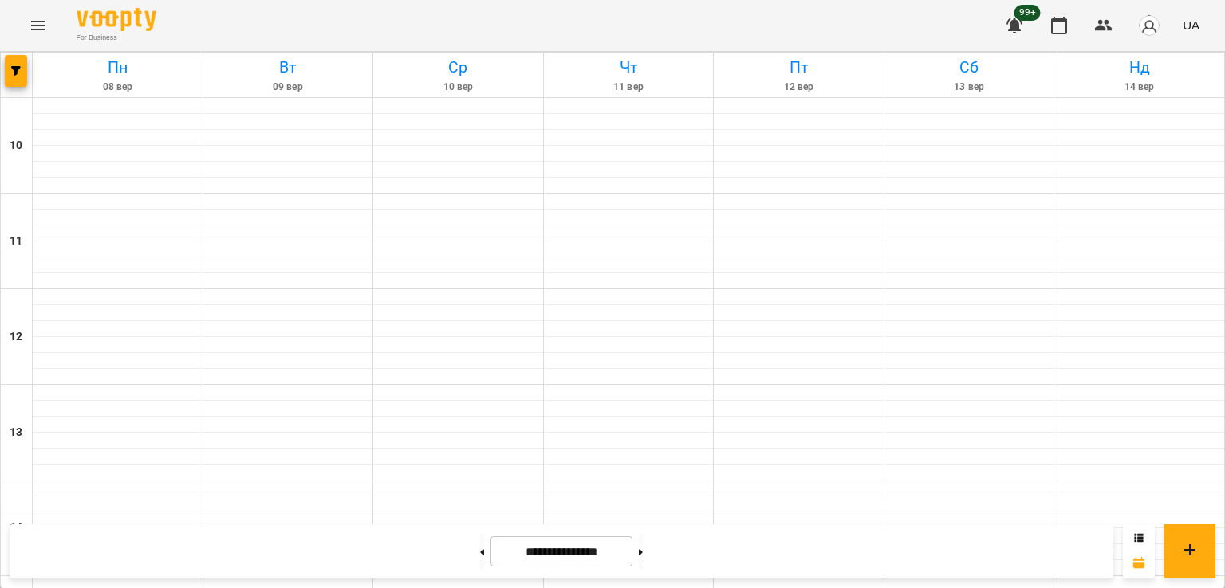
scroll to position [666, 0]
click at [22, 68] on span "button" at bounding box center [16, 71] width 22 height 10
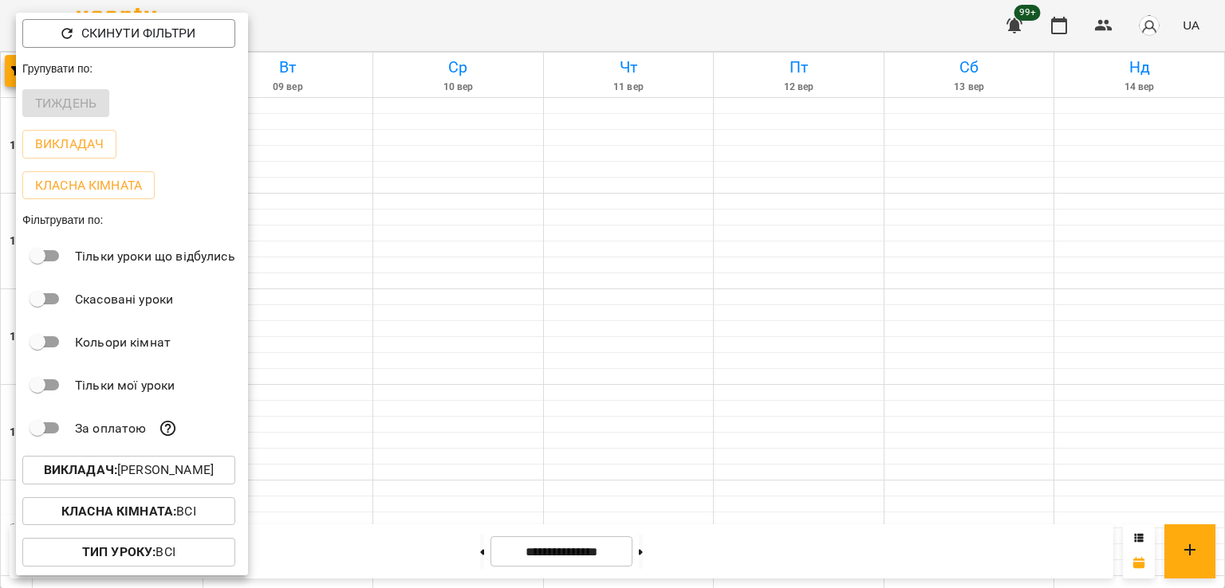
click at [178, 473] on p "Викладач : [PERSON_NAME]" at bounding box center [129, 470] width 170 height 19
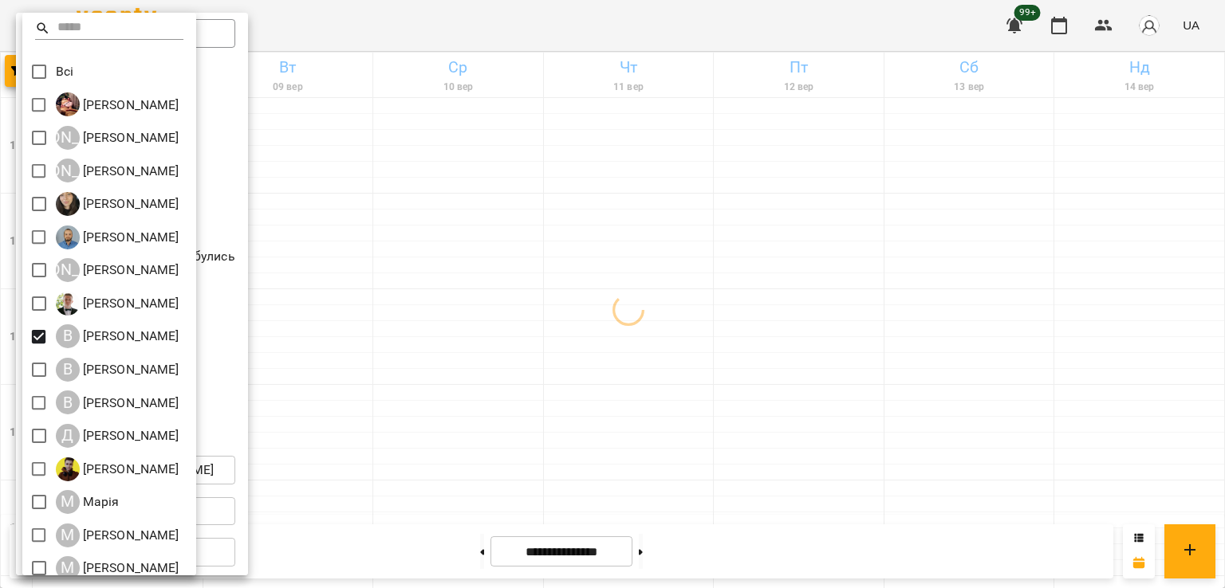
click at [757, 320] on div at bounding box center [612, 294] width 1225 height 588
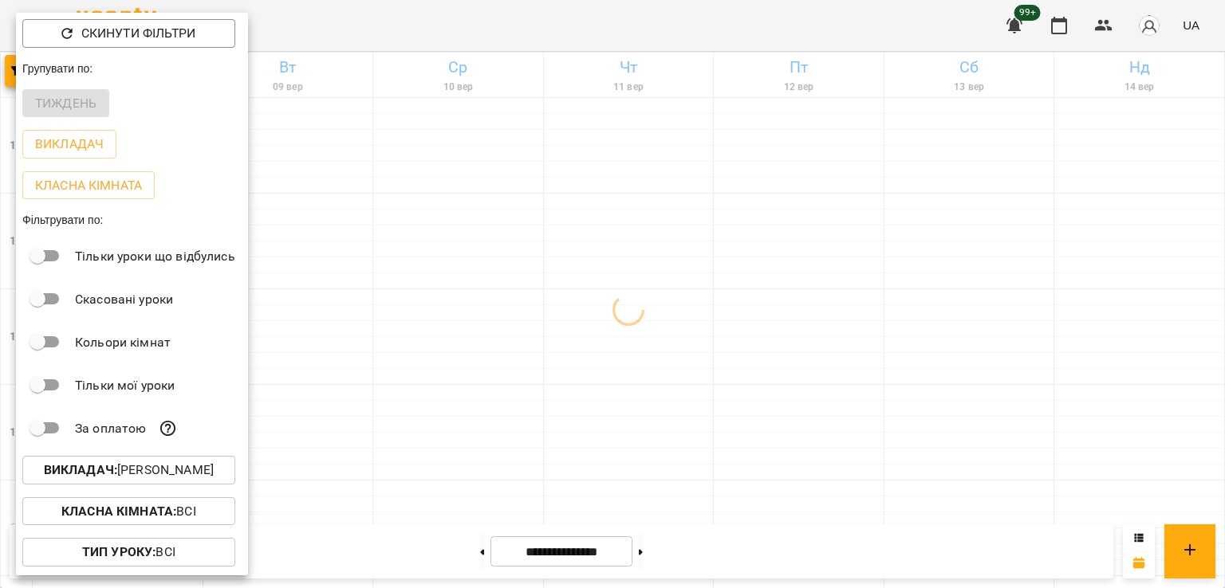
click at [823, 417] on div at bounding box center [612, 294] width 1225 height 588
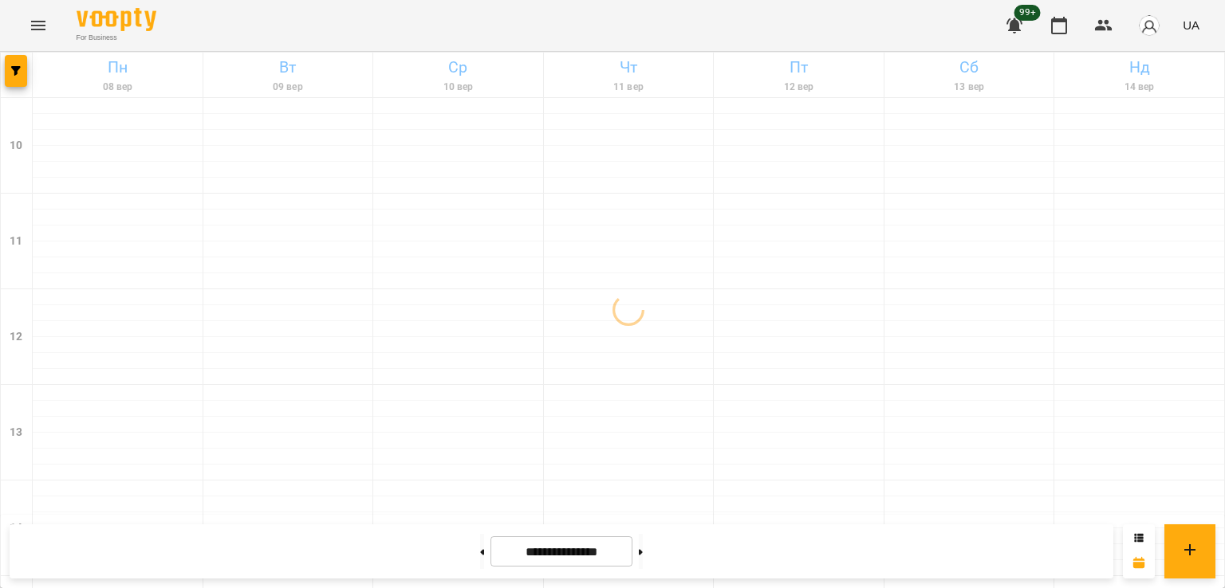
scroll to position [825, 0]
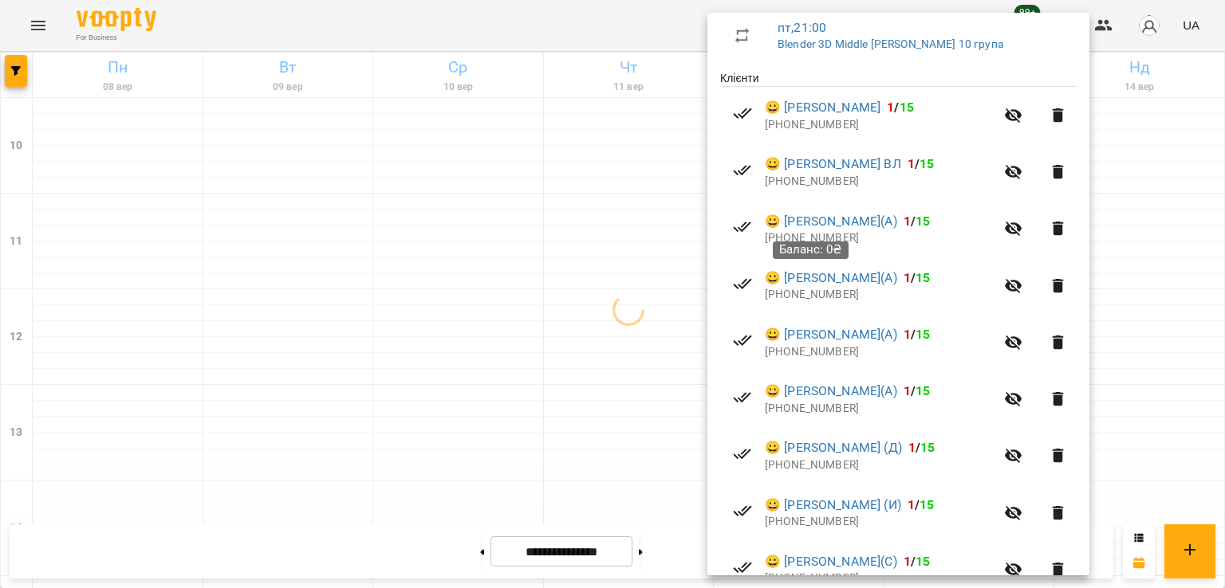
scroll to position [420, 0]
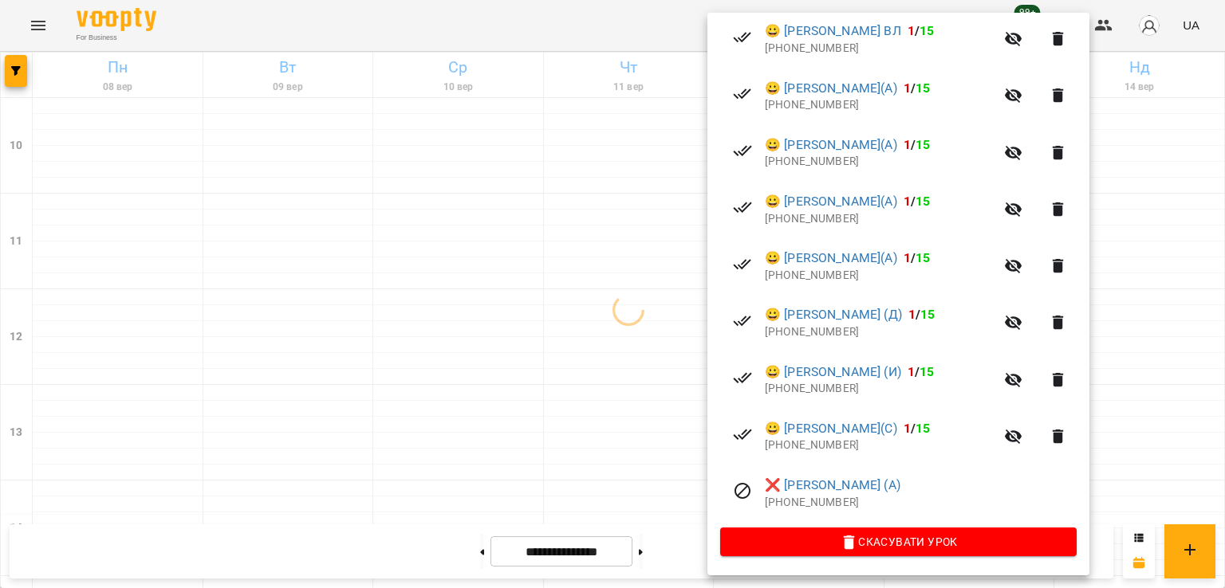
click at [618, 323] on div at bounding box center [612, 294] width 1225 height 588
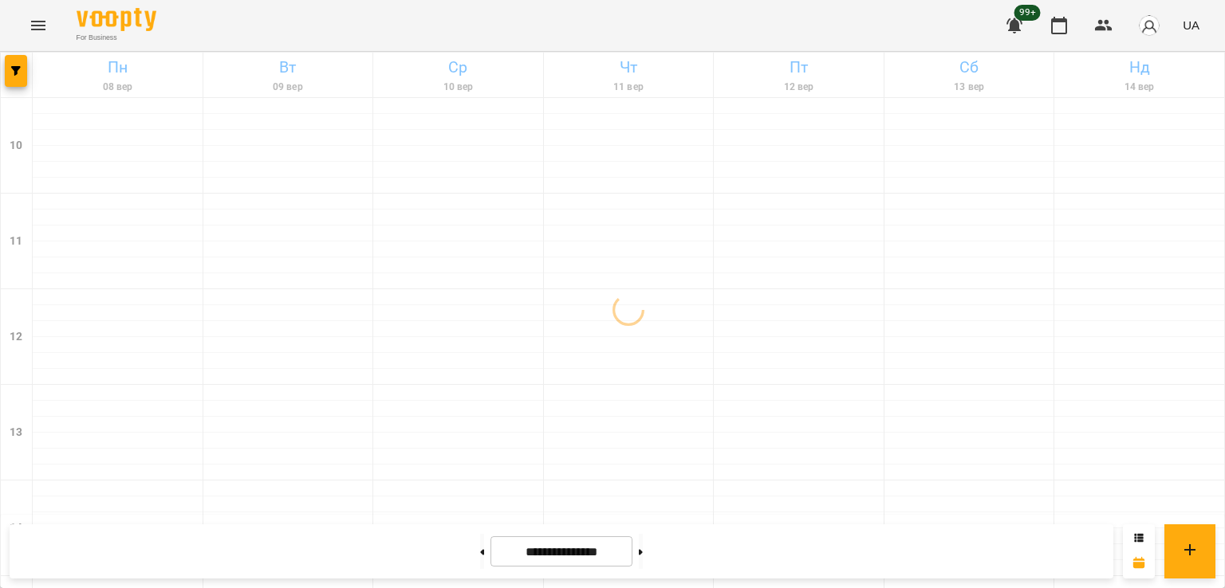
scroll to position [797, 0]
click at [10, 77] on button "button" at bounding box center [16, 71] width 22 height 32
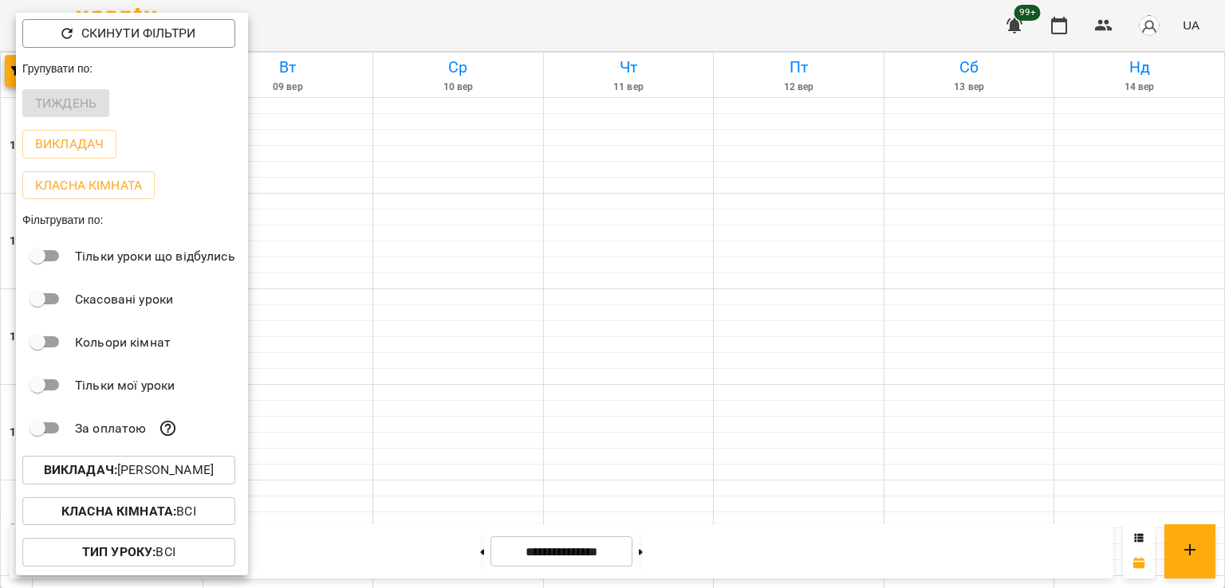
click at [191, 484] on button "Викладач : [PERSON_NAME]" at bounding box center [128, 470] width 213 height 29
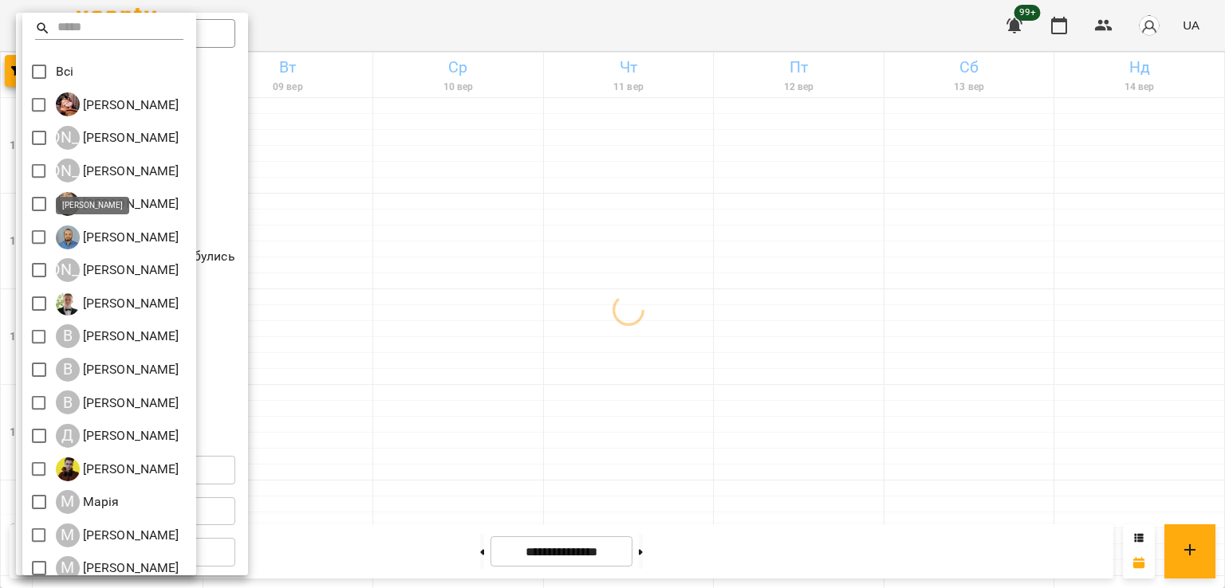
scroll to position [211, 0]
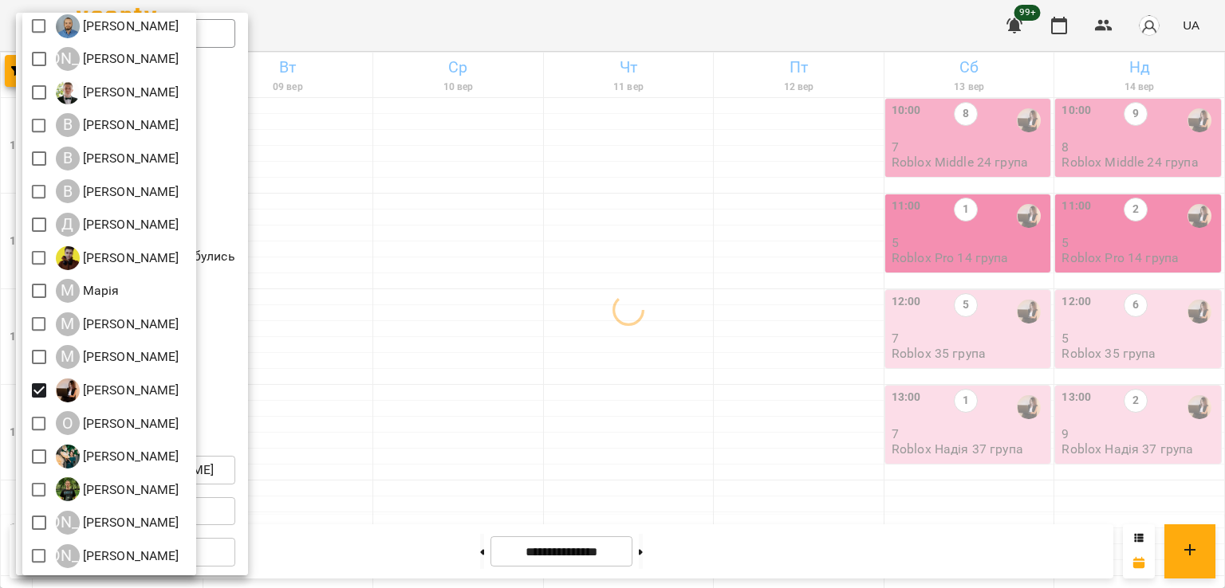
click at [777, 364] on div at bounding box center [612, 294] width 1225 height 588
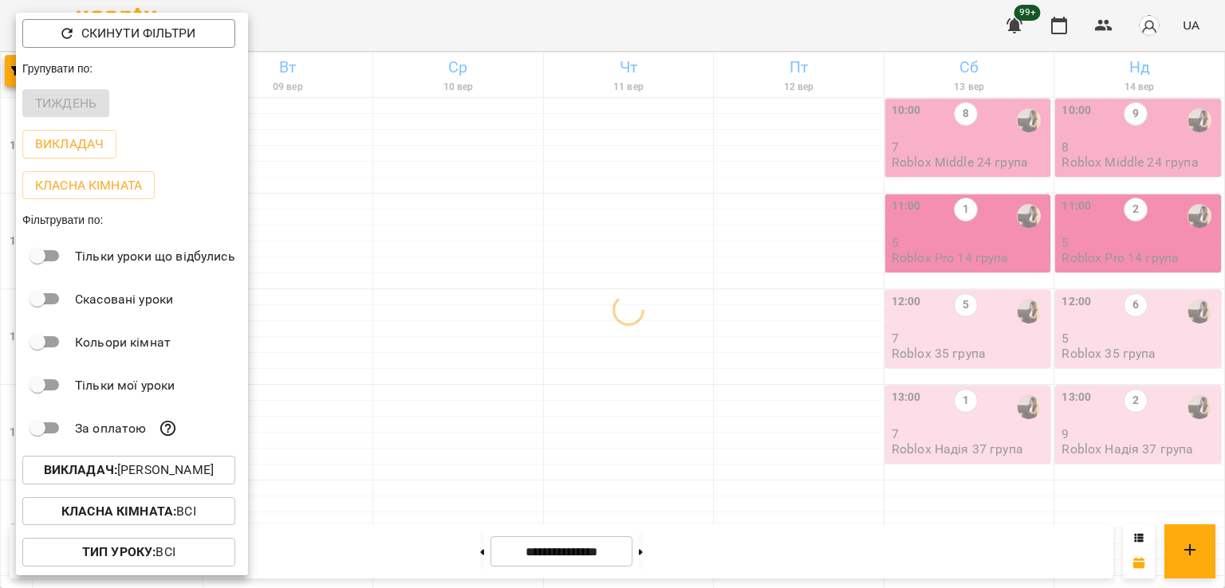
click at [817, 384] on div at bounding box center [612, 294] width 1225 height 588
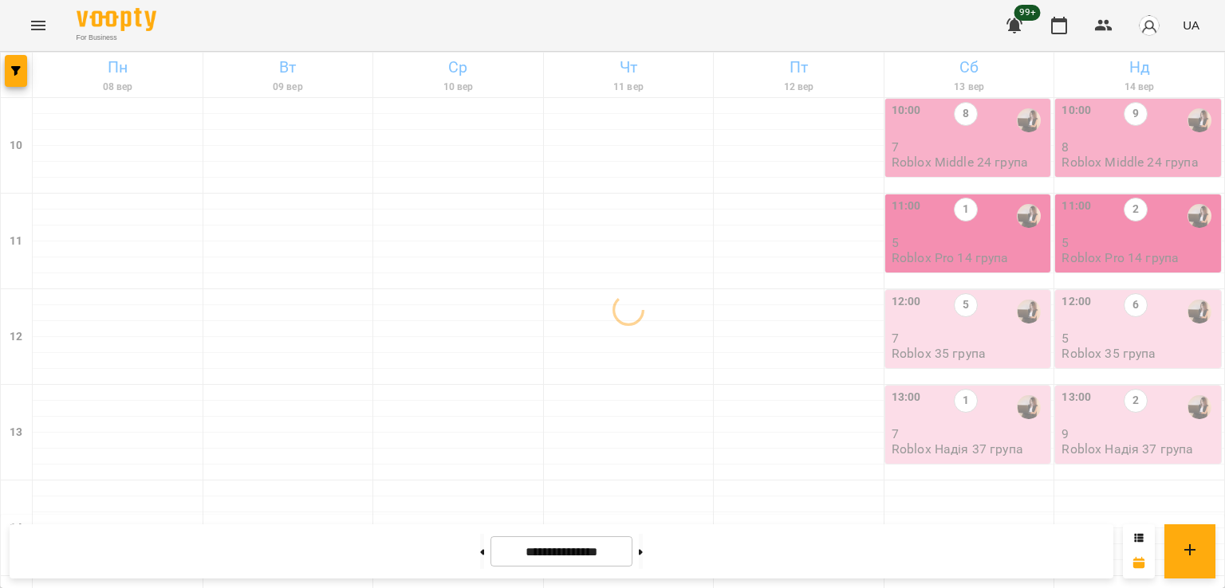
scroll to position [0, 0]
click at [925, 218] on div "11:00 1" at bounding box center [969, 216] width 156 height 37
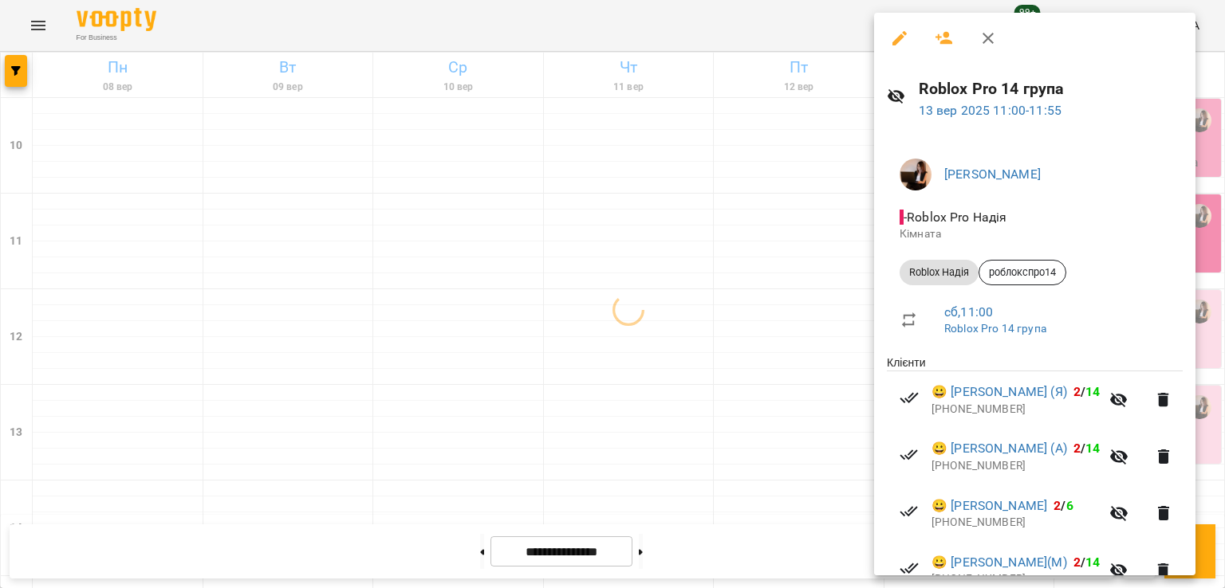
scroll to position [174, 0]
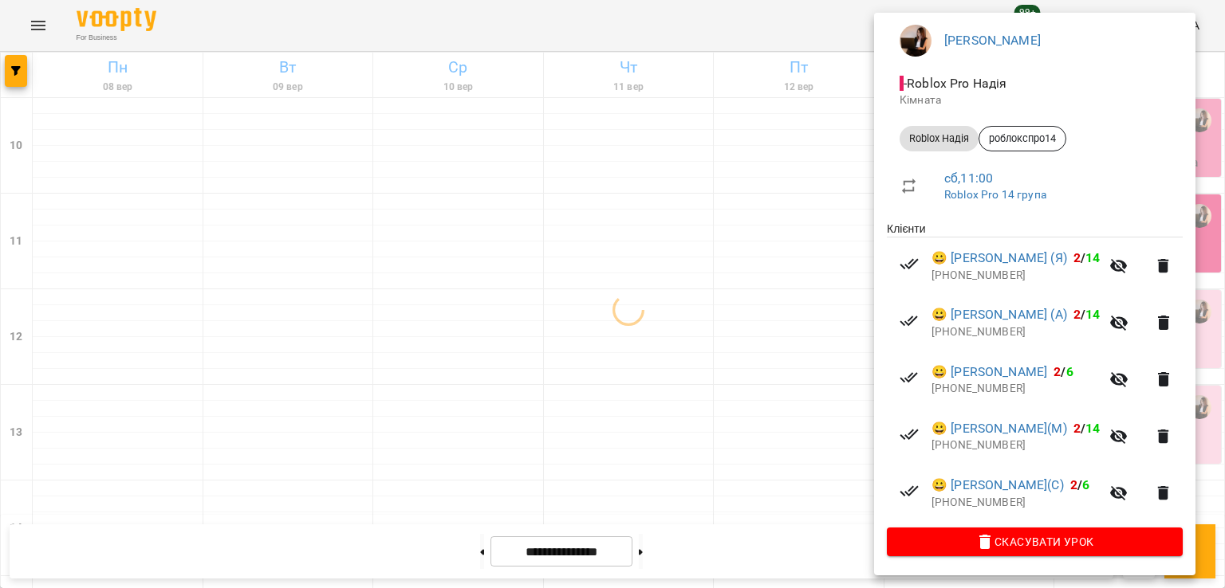
click at [760, 329] on div at bounding box center [612, 294] width 1225 height 588
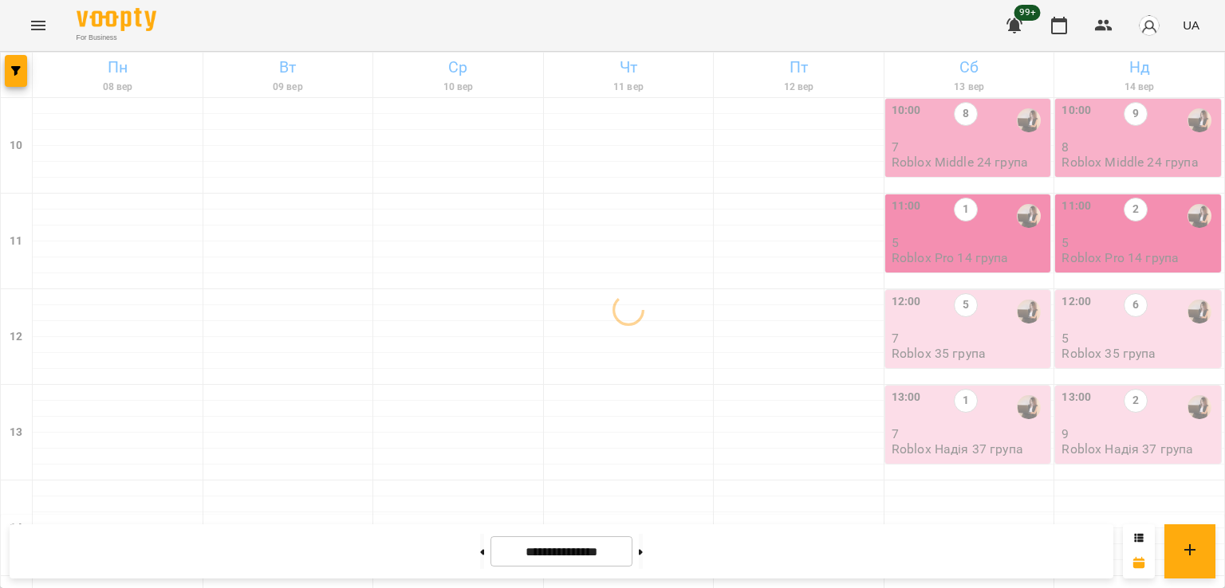
click at [964, 413] on div "1" at bounding box center [966, 407] width 24 height 37
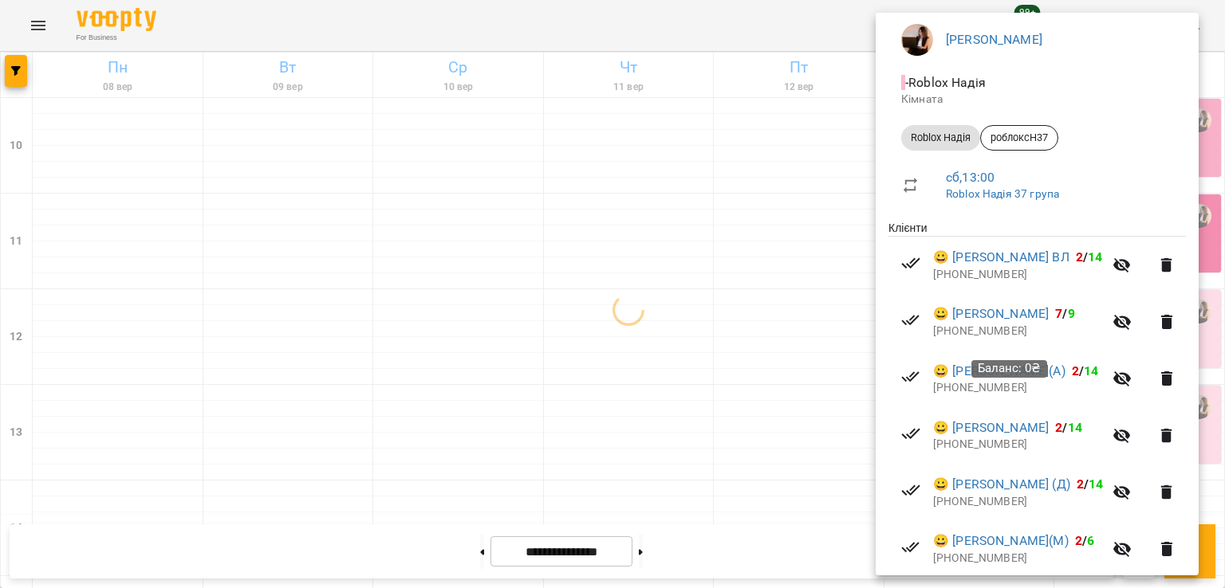
scroll to position [269, 0]
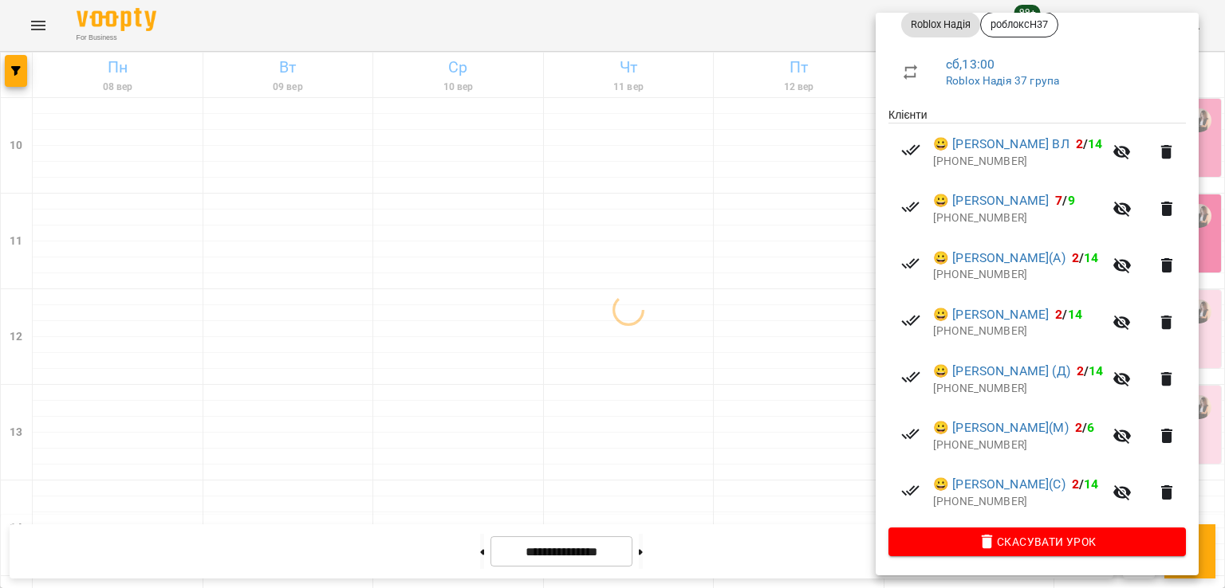
click at [717, 370] on div at bounding box center [612, 294] width 1225 height 588
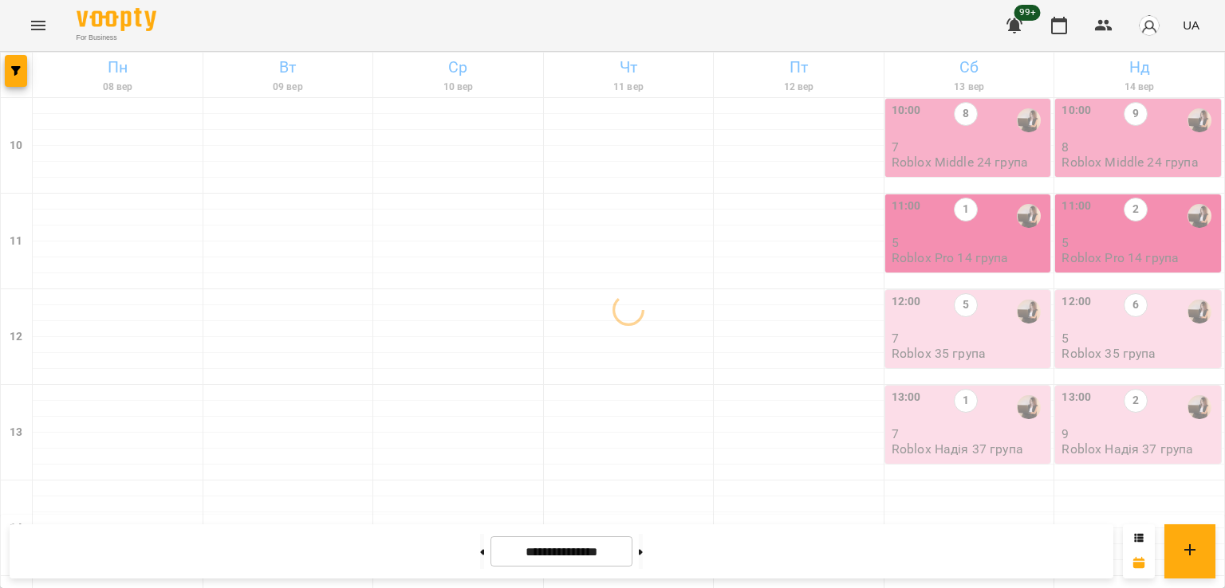
click at [957, 139] on div "10:00 8 7 Roblox Middle 24 група" at bounding box center [969, 136] width 156 height 68
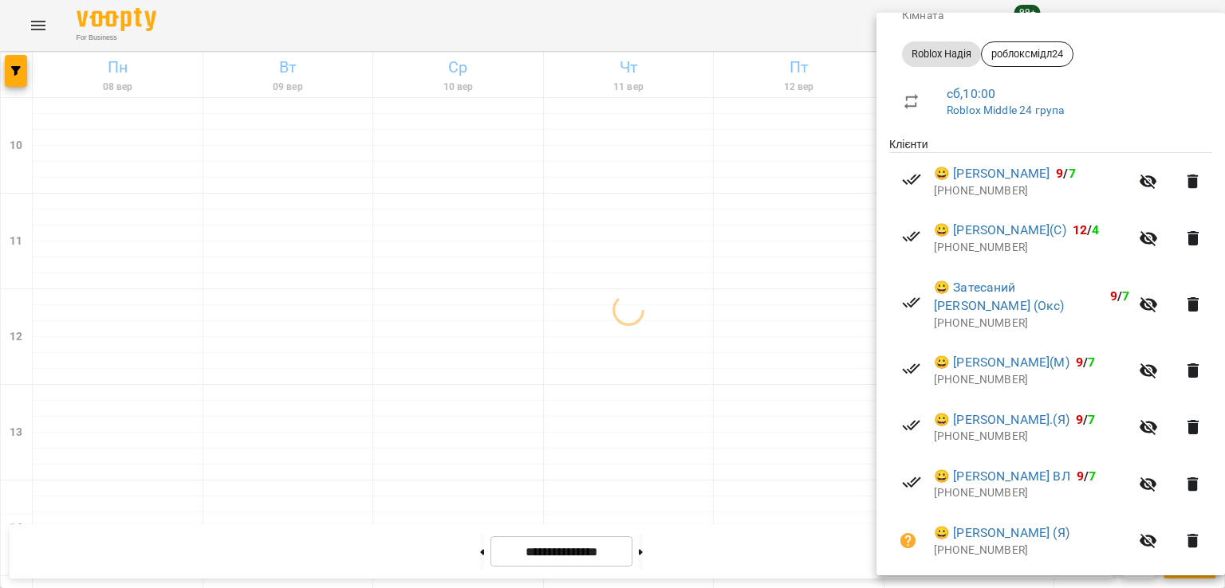
scroll to position [401, 0]
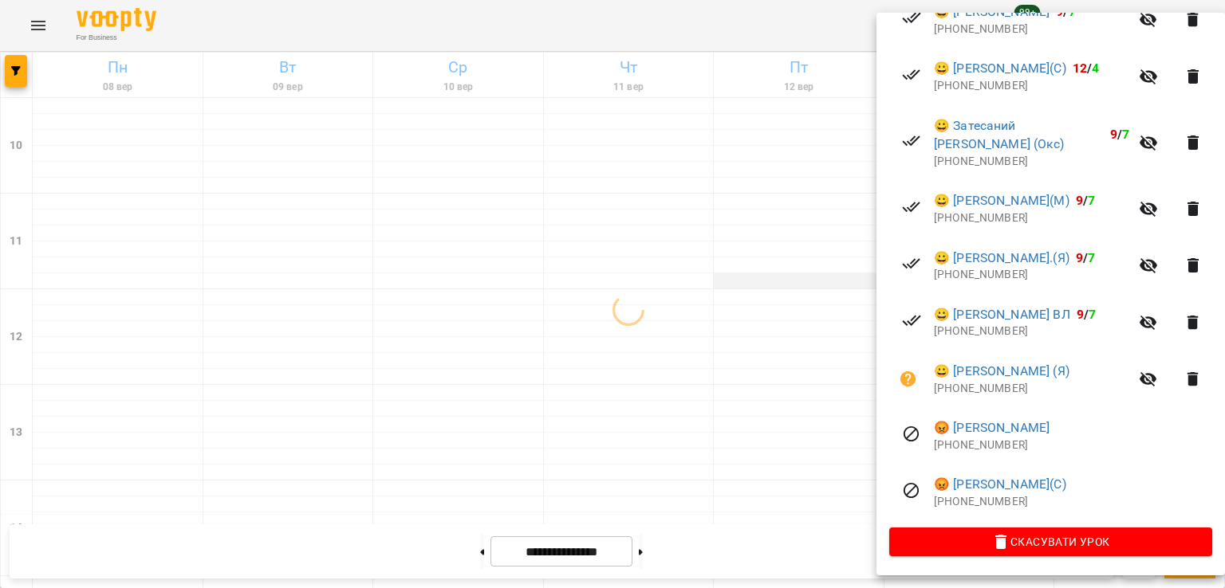
click at [761, 281] on div at bounding box center [612, 294] width 1225 height 588
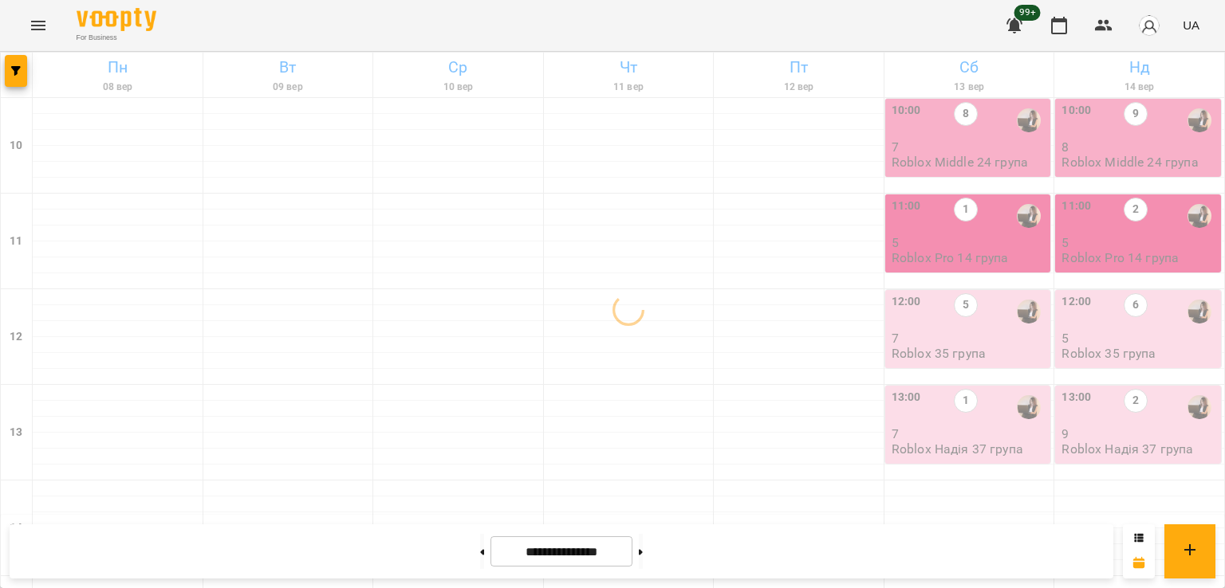
click at [932, 323] on div "12:00 5" at bounding box center [969, 311] width 156 height 37
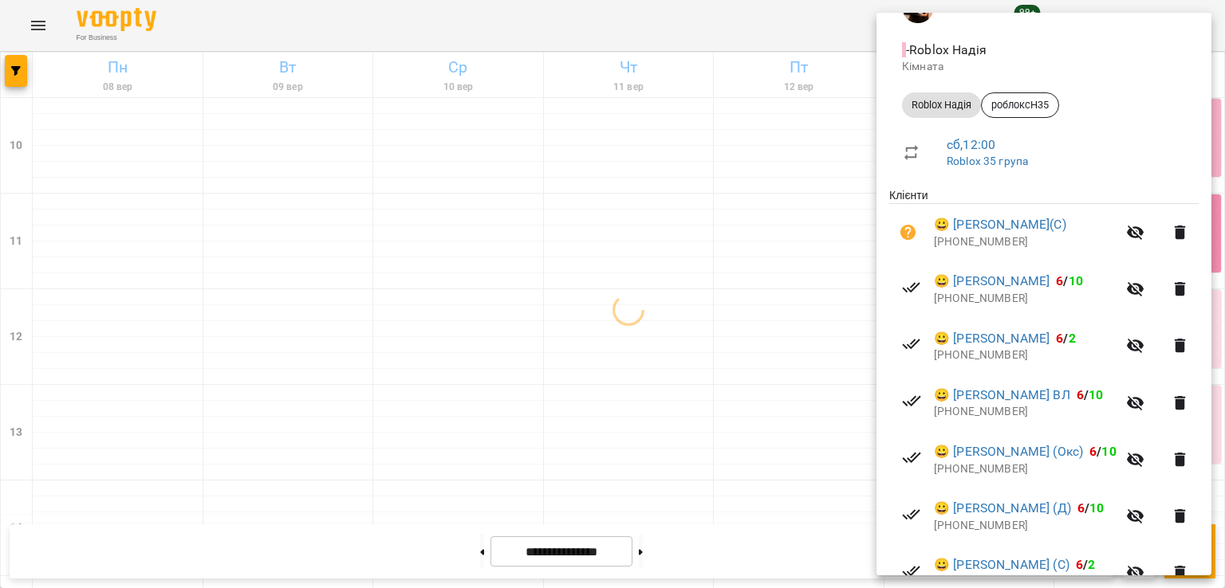
scroll to position [325, 0]
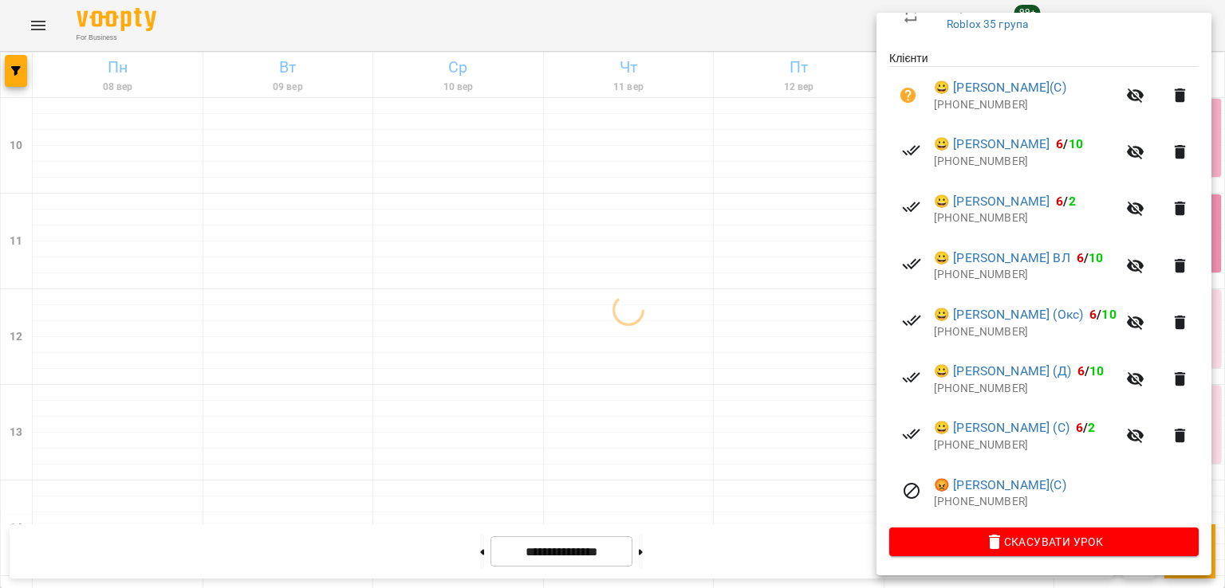
click at [764, 341] on div at bounding box center [612, 294] width 1225 height 588
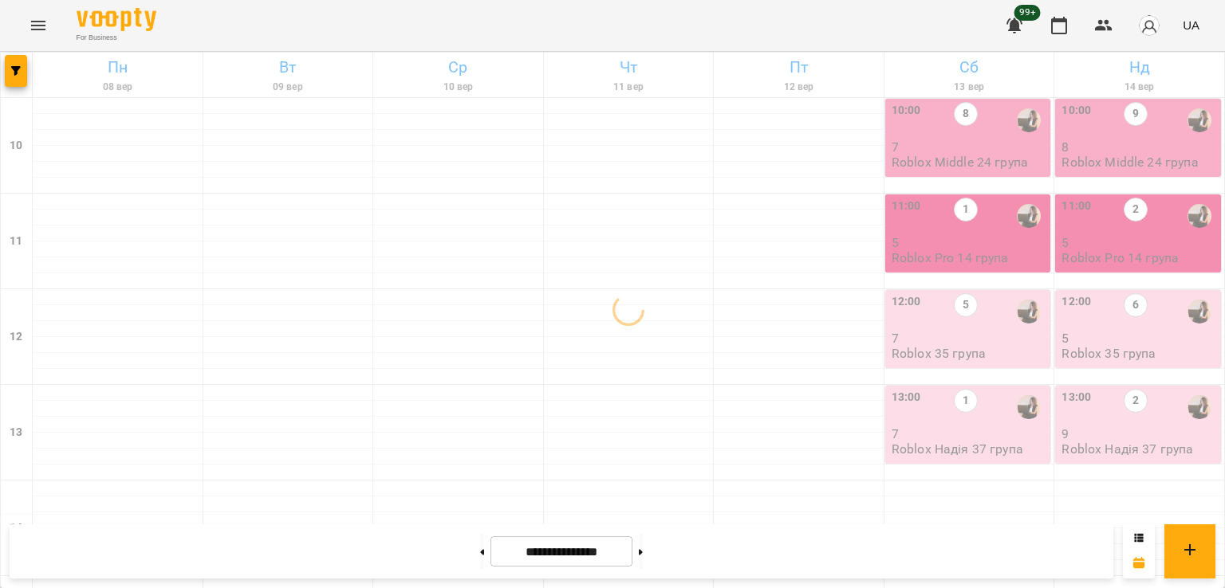
click at [962, 422] on div "1" at bounding box center [966, 407] width 24 height 37
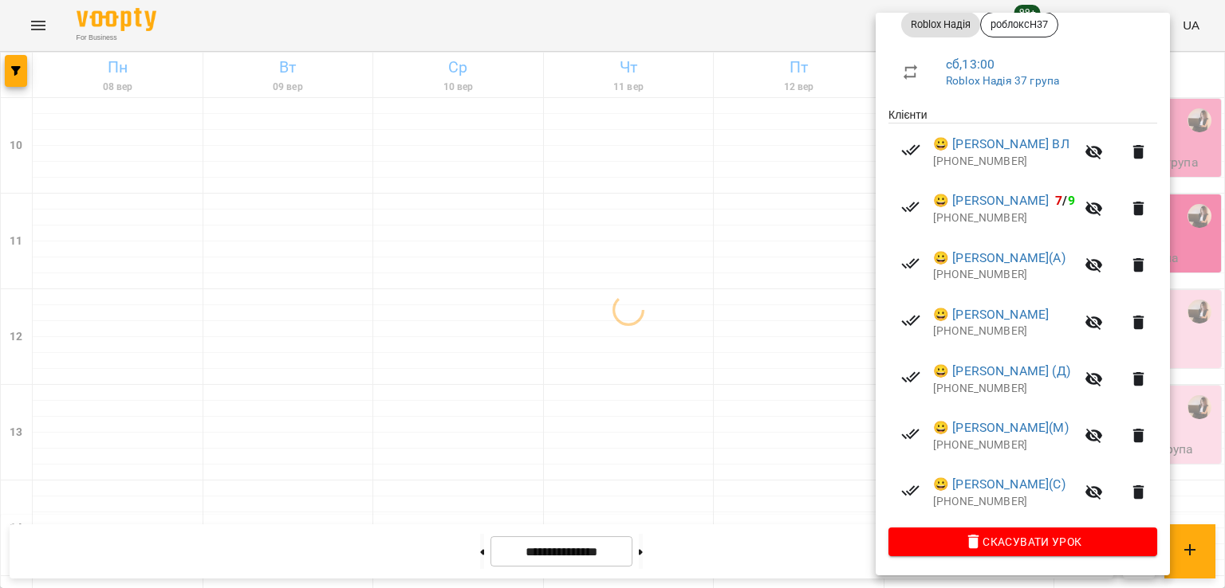
scroll to position [250, 0]
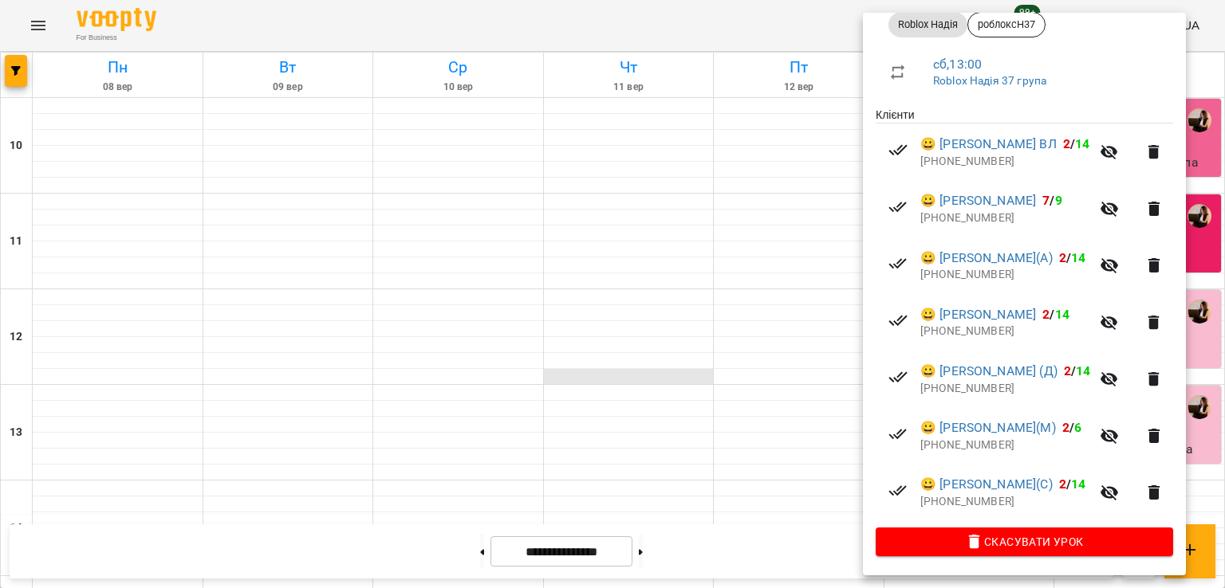
drag, startPoint x: 693, startPoint y: 381, endPoint x: 702, endPoint y: 380, distance: 8.8
click at [694, 380] on div at bounding box center [612, 294] width 1225 height 588
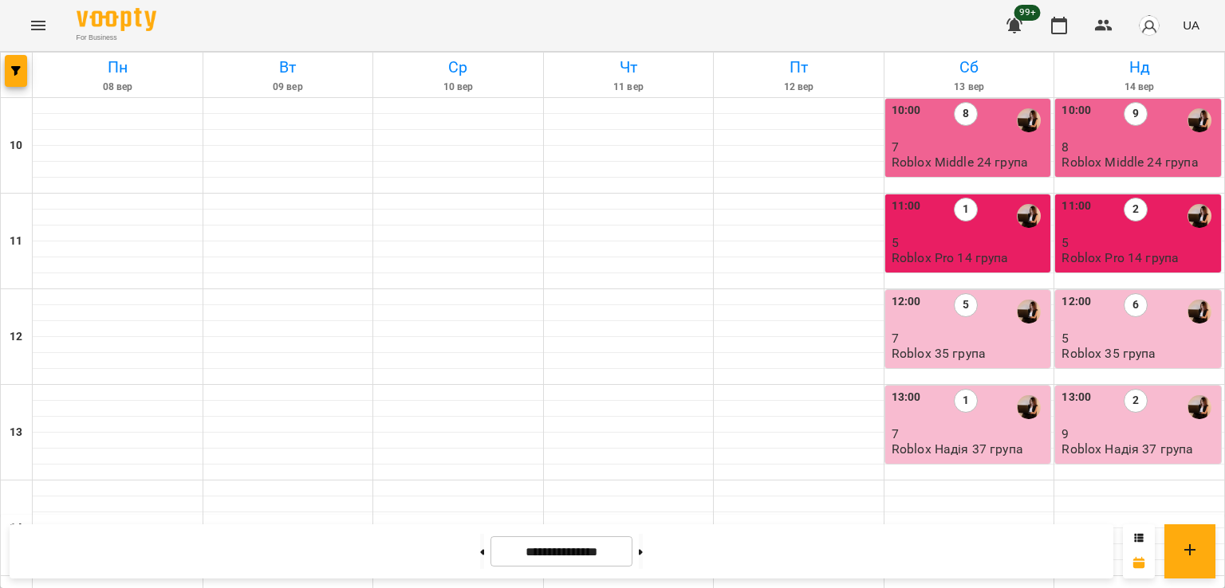
click at [1145, 308] on div "12:00 6" at bounding box center [1139, 311] width 156 height 37
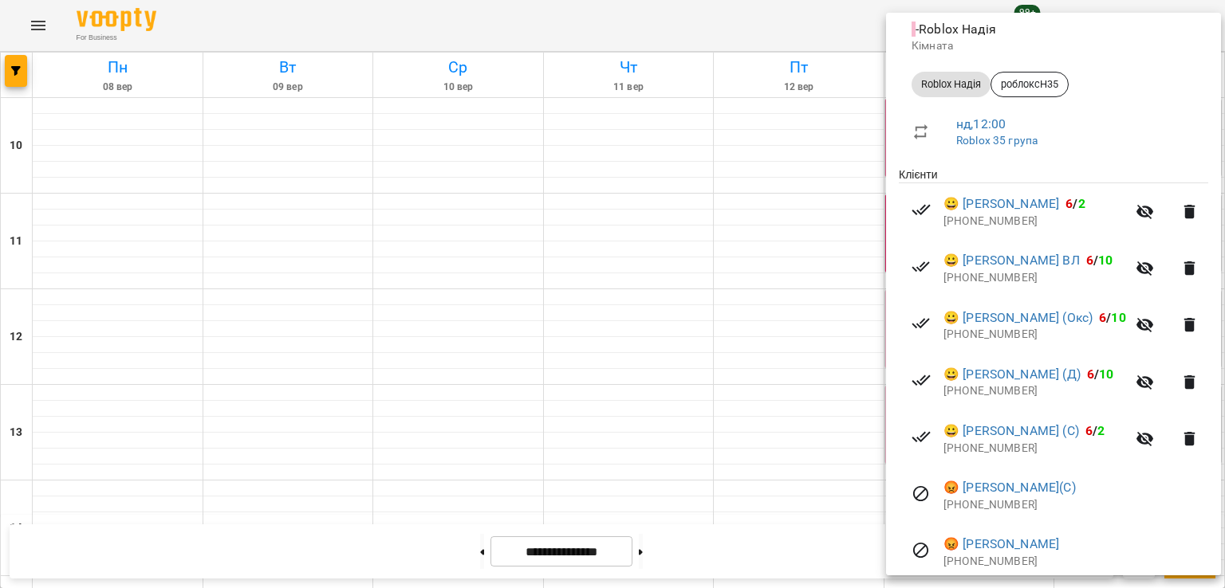
scroll to position [364, 0]
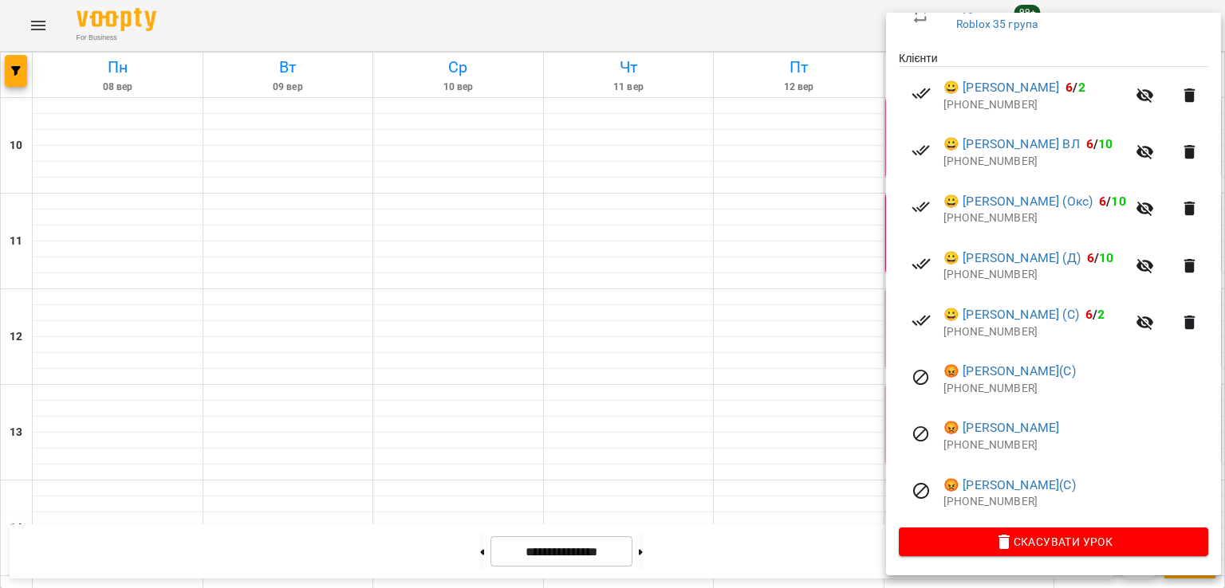
click at [758, 333] on div at bounding box center [612, 294] width 1225 height 588
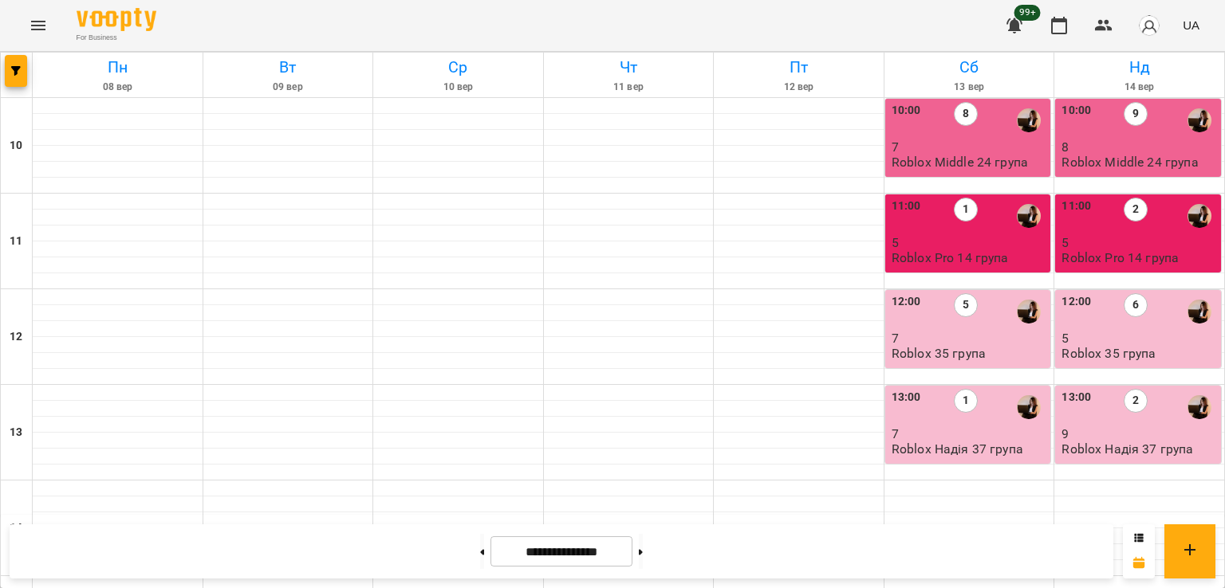
click at [991, 231] on div "11:00 1" at bounding box center [969, 216] width 156 height 37
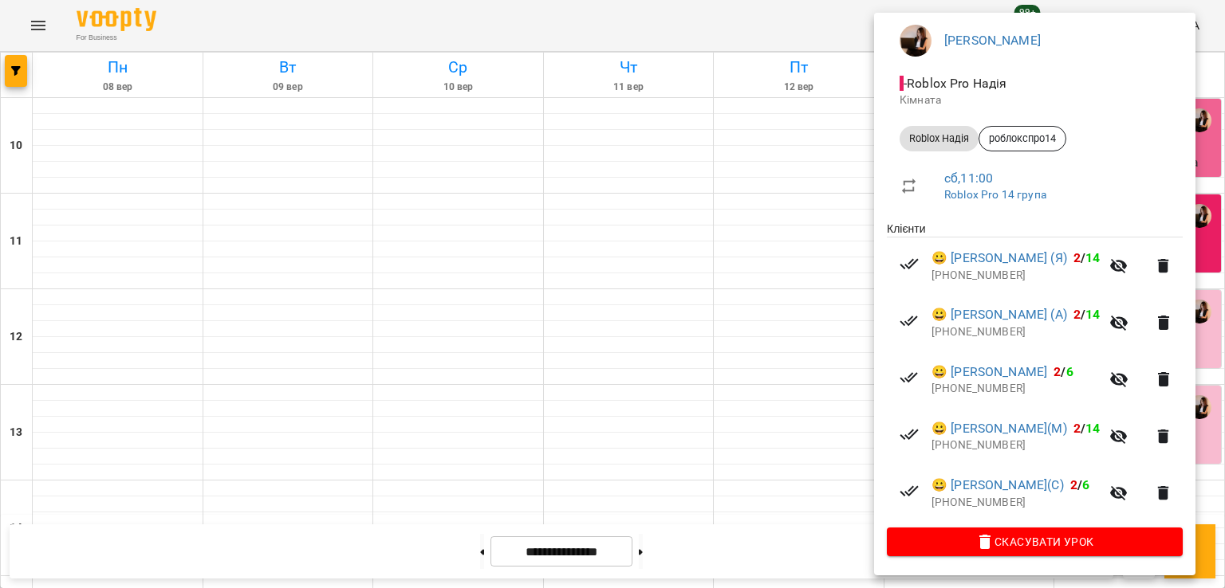
scroll to position [174, 0]
click at [730, 355] on div at bounding box center [612, 294] width 1225 height 588
